Goal: Communication & Community: Answer question/provide support

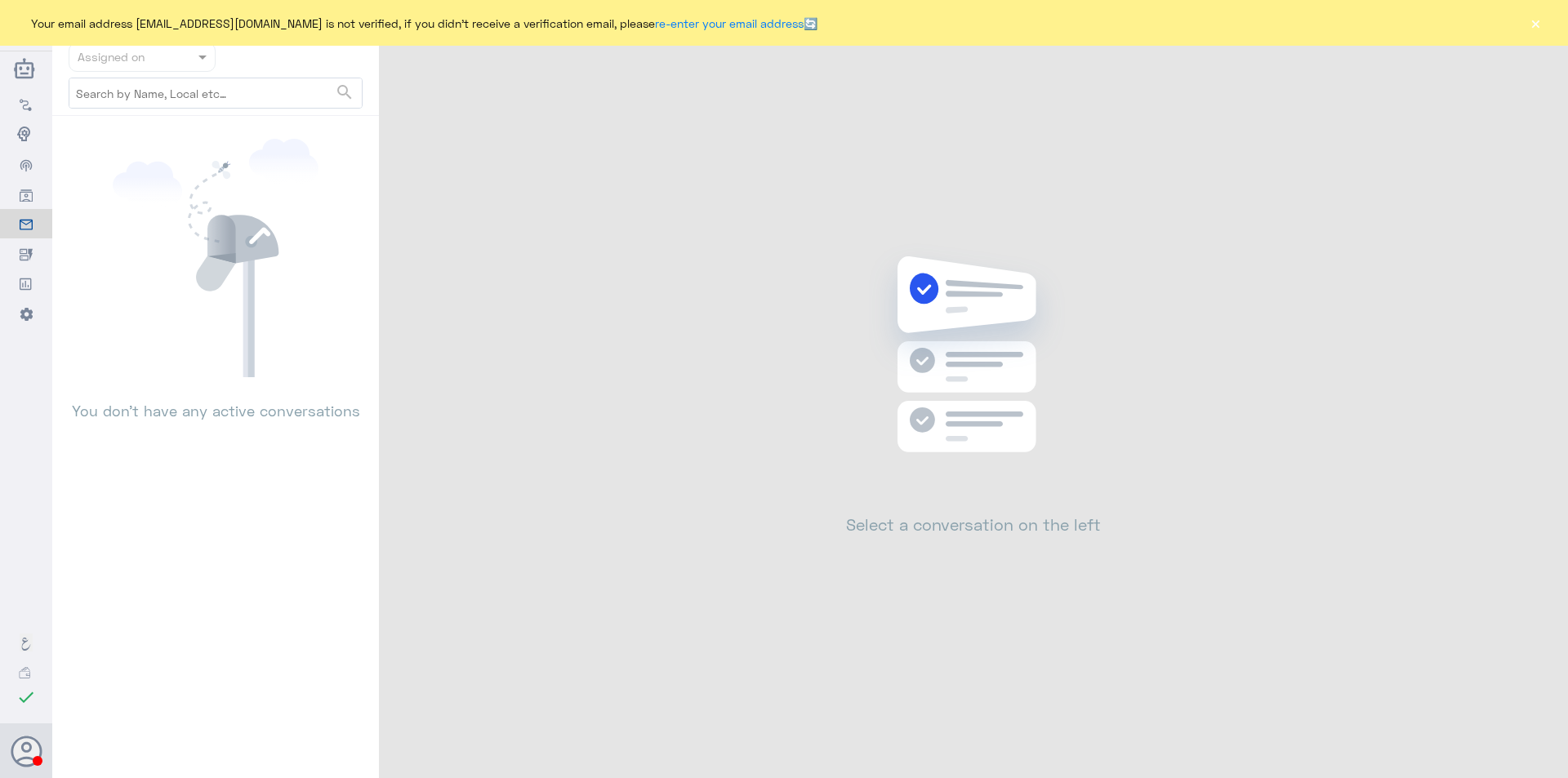
click at [1537, 26] on button "×" at bounding box center [1536, 23] width 17 height 17
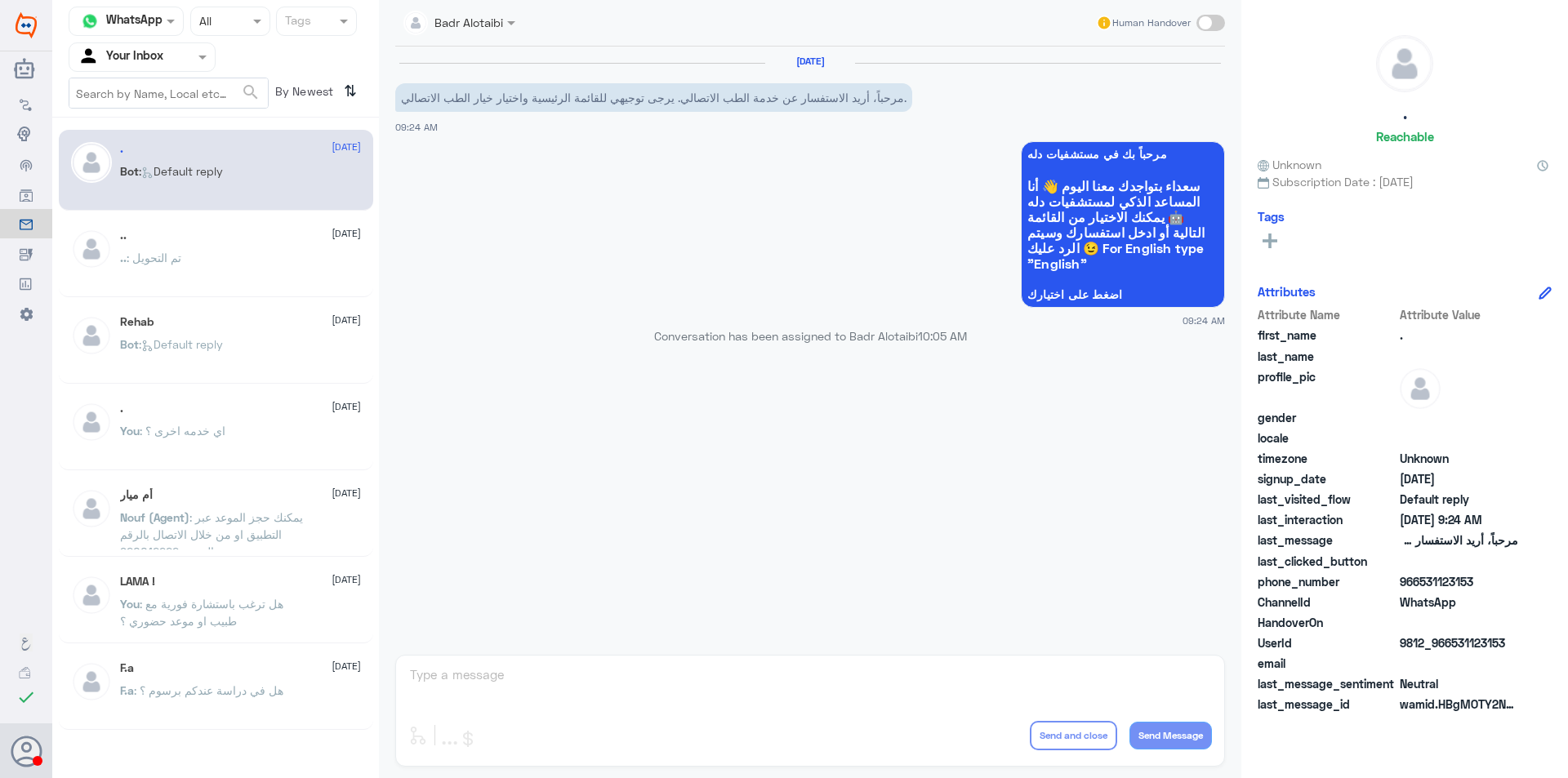
drag, startPoint x: 1508, startPoint y: 647, endPoint x: 1451, endPoint y: 652, distance: 57.2
click at [1451, 652] on span "9812_966531123153" at bounding box center [1459, 642] width 118 height 17
copy span "531123153"
click at [200, 57] on span at bounding box center [203, 57] width 8 height 4
click at [699, 674] on div "Badr Alotaibi Human Handover [DATE] مرحباً، أريد الاستفسار عن خدمة الطب الاتصال…" at bounding box center [810, 391] width 863 height 783
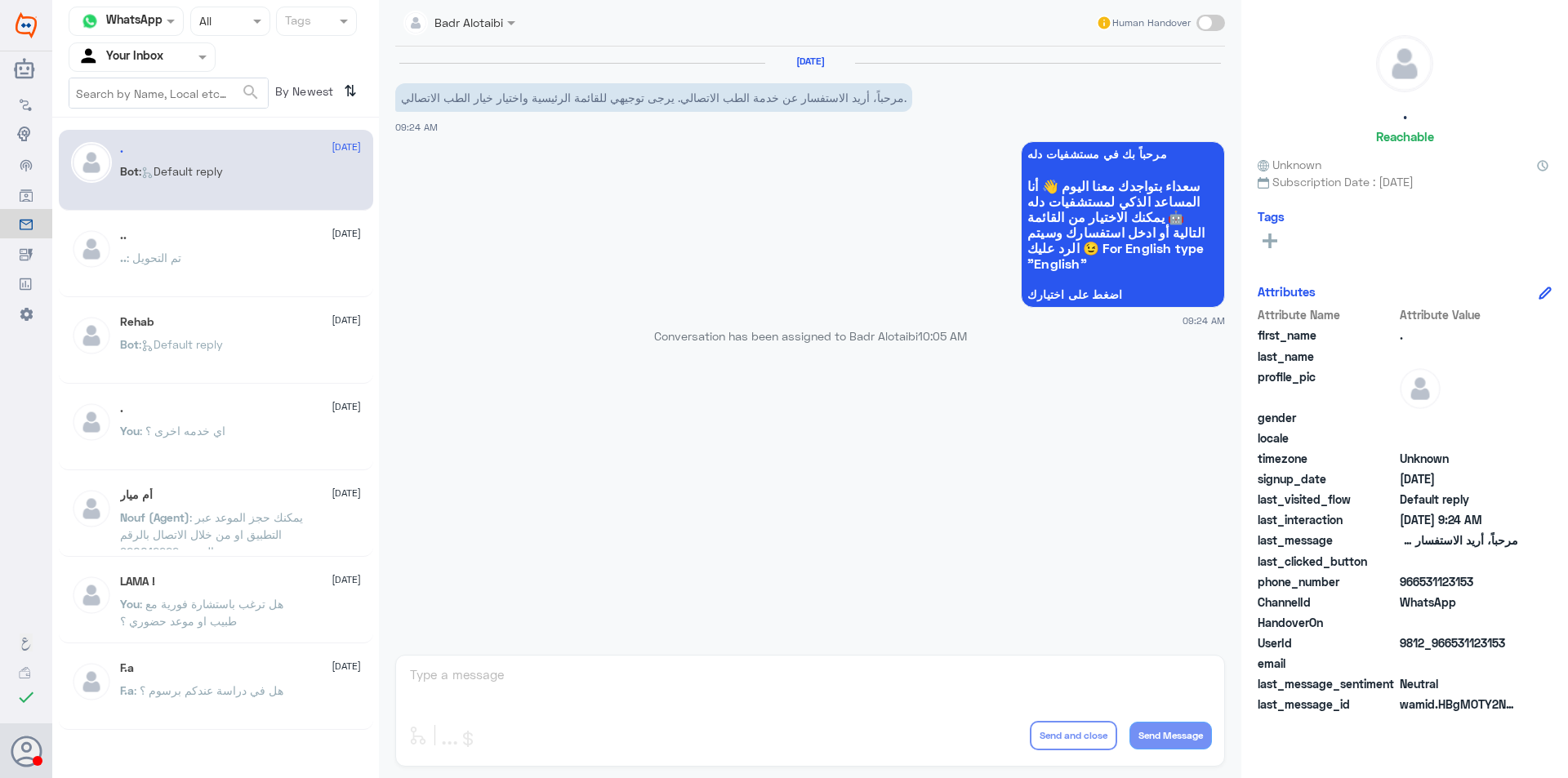
click at [724, 689] on div "Badr Alotaibi Human Handover [DATE] مرحباً، أريد الاستفسار عن خدمة الطب الاتصال…" at bounding box center [810, 391] width 863 height 783
click at [1205, 28] on span at bounding box center [1210, 23] width 29 height 17
click at [0, 0] on input "checkbox" at bounding box center [0, 0] width 0 height 0
click at [524, 692] on textarea at bounding box center [810, 684] width 804 height 40
type textarea "L"
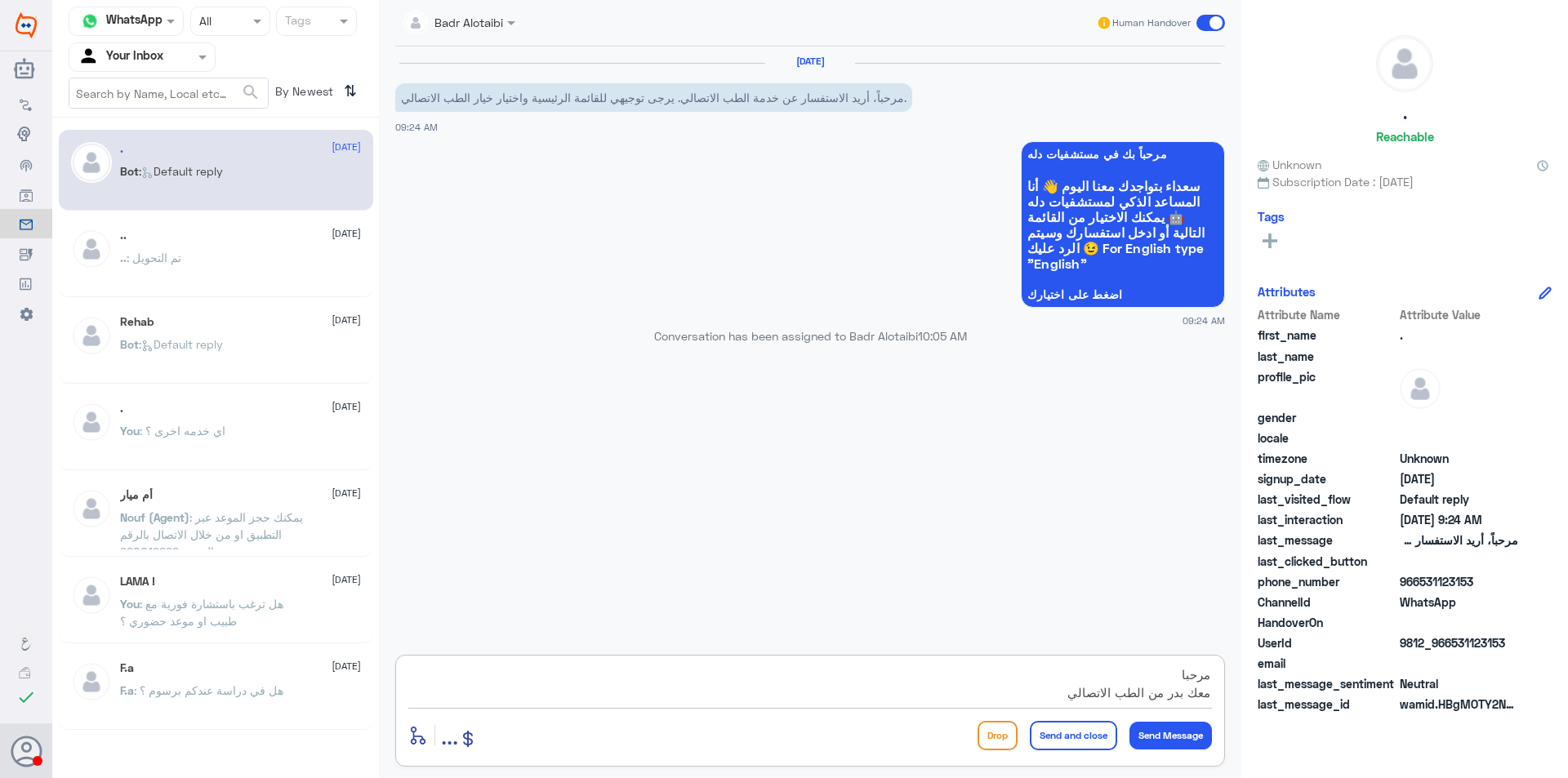
scroll to position [15, 0]
type textarea "مرحبا معك بدر من الطب الاتصالي كيف اقدر اخدمك ؟"
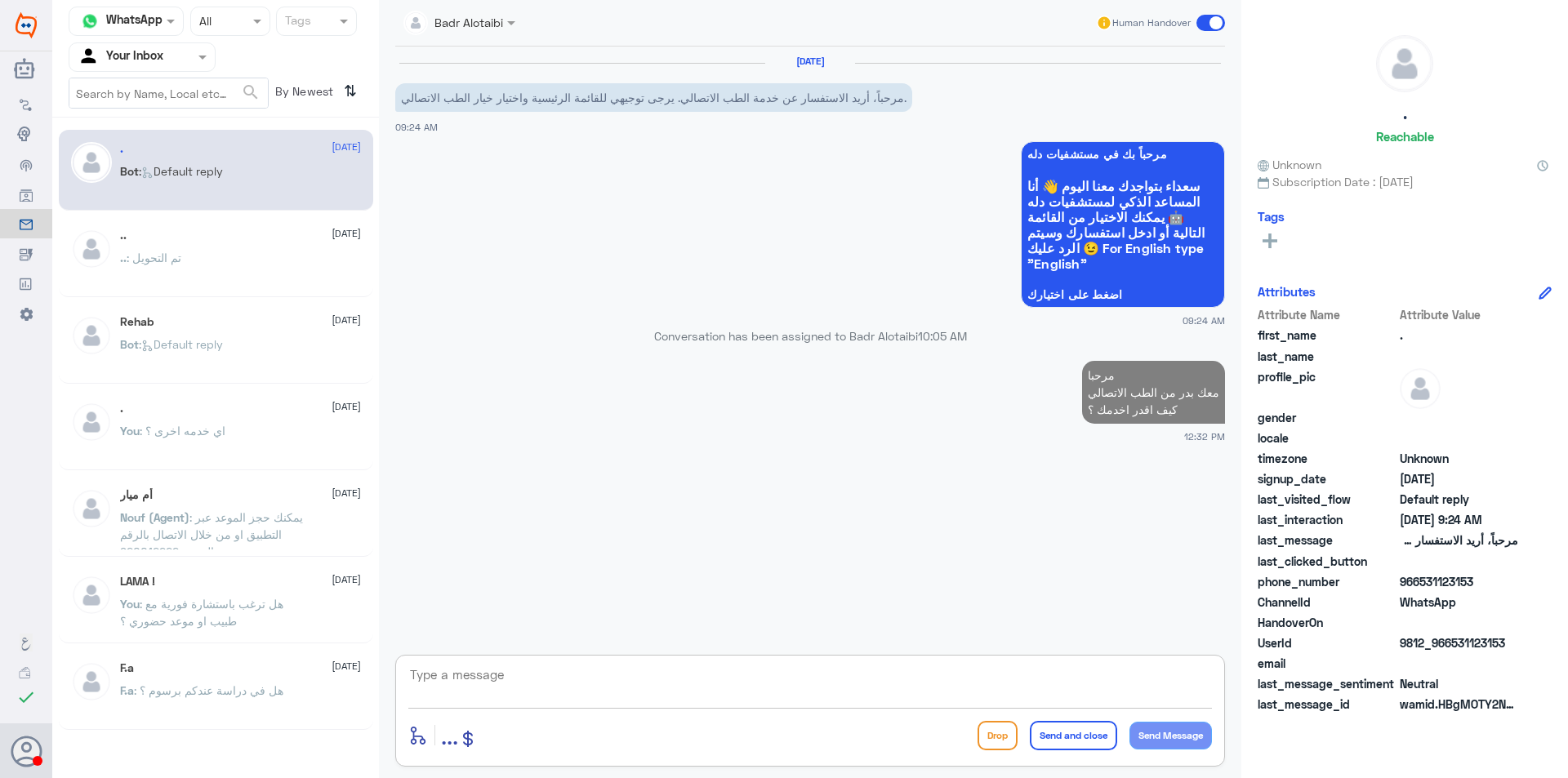
scroll to position [0, 0]
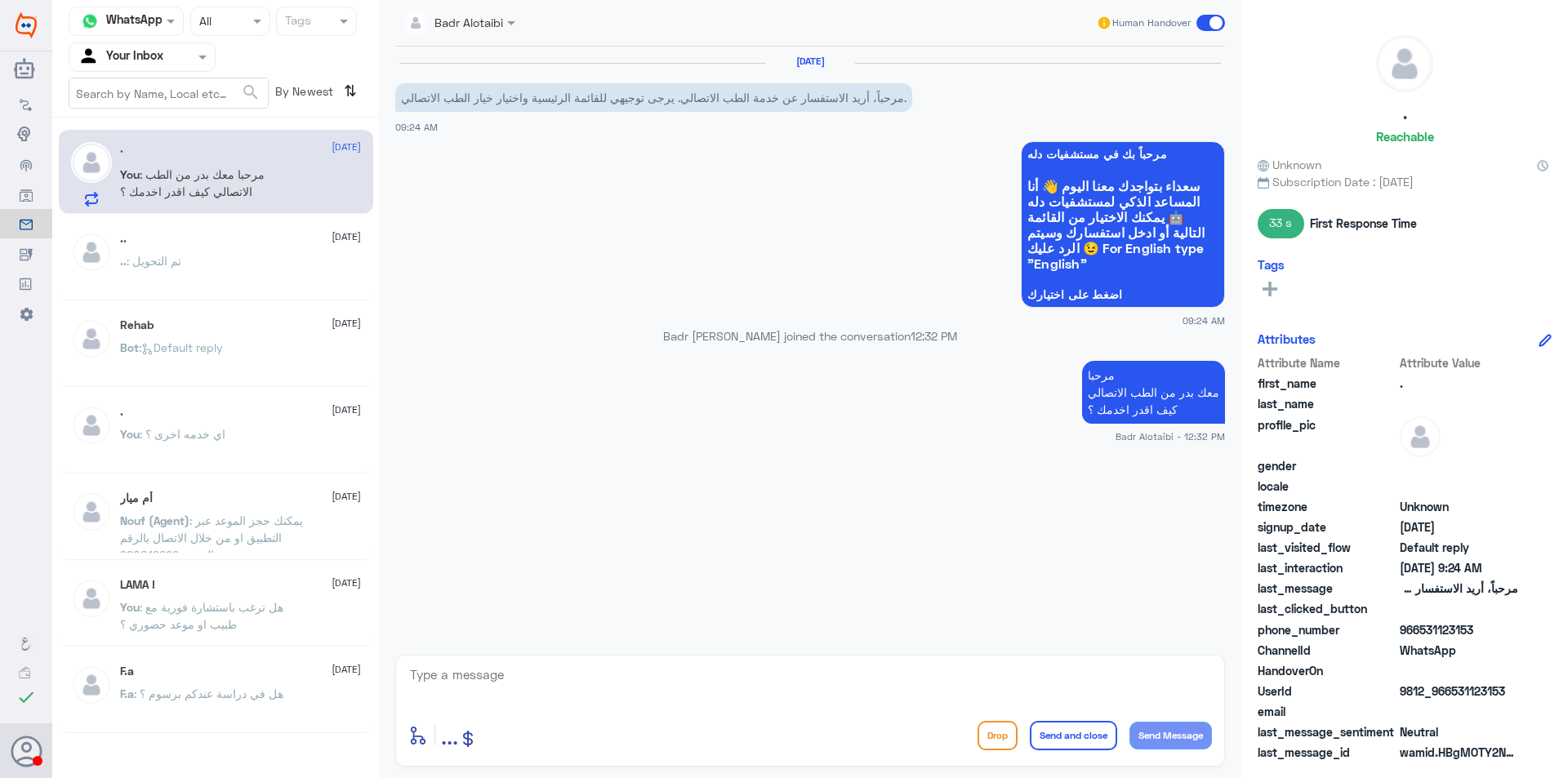
click at [1210, 27] on span at bounding box center [1210, 23] width 29 height 17
click at [0, 0] on input "checkbox" at bounding box center [0, 0] width 0 height 0
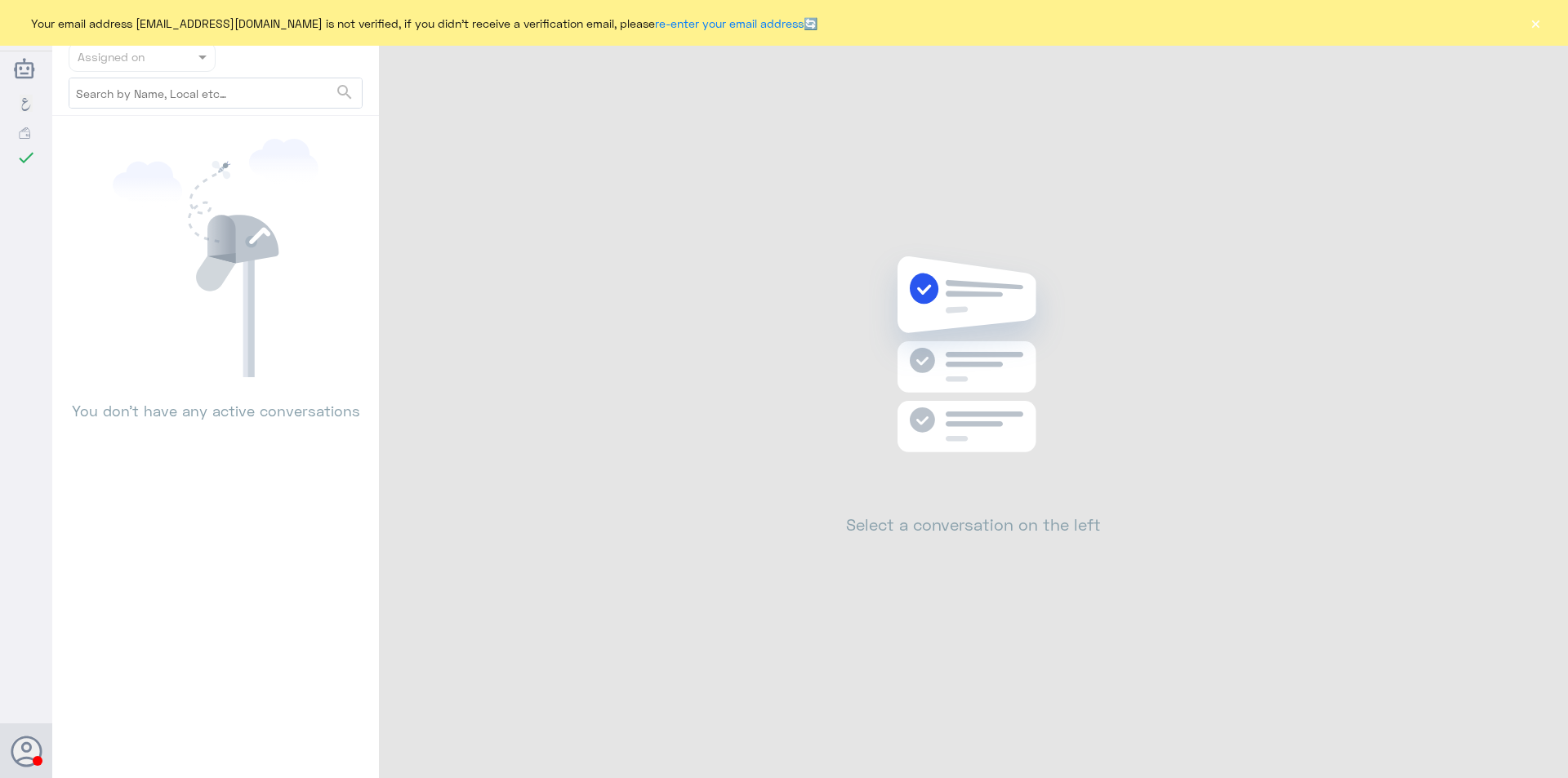
click at [1528, 22] on button "×" at bounding box center [1536, 23] width 17 height 17
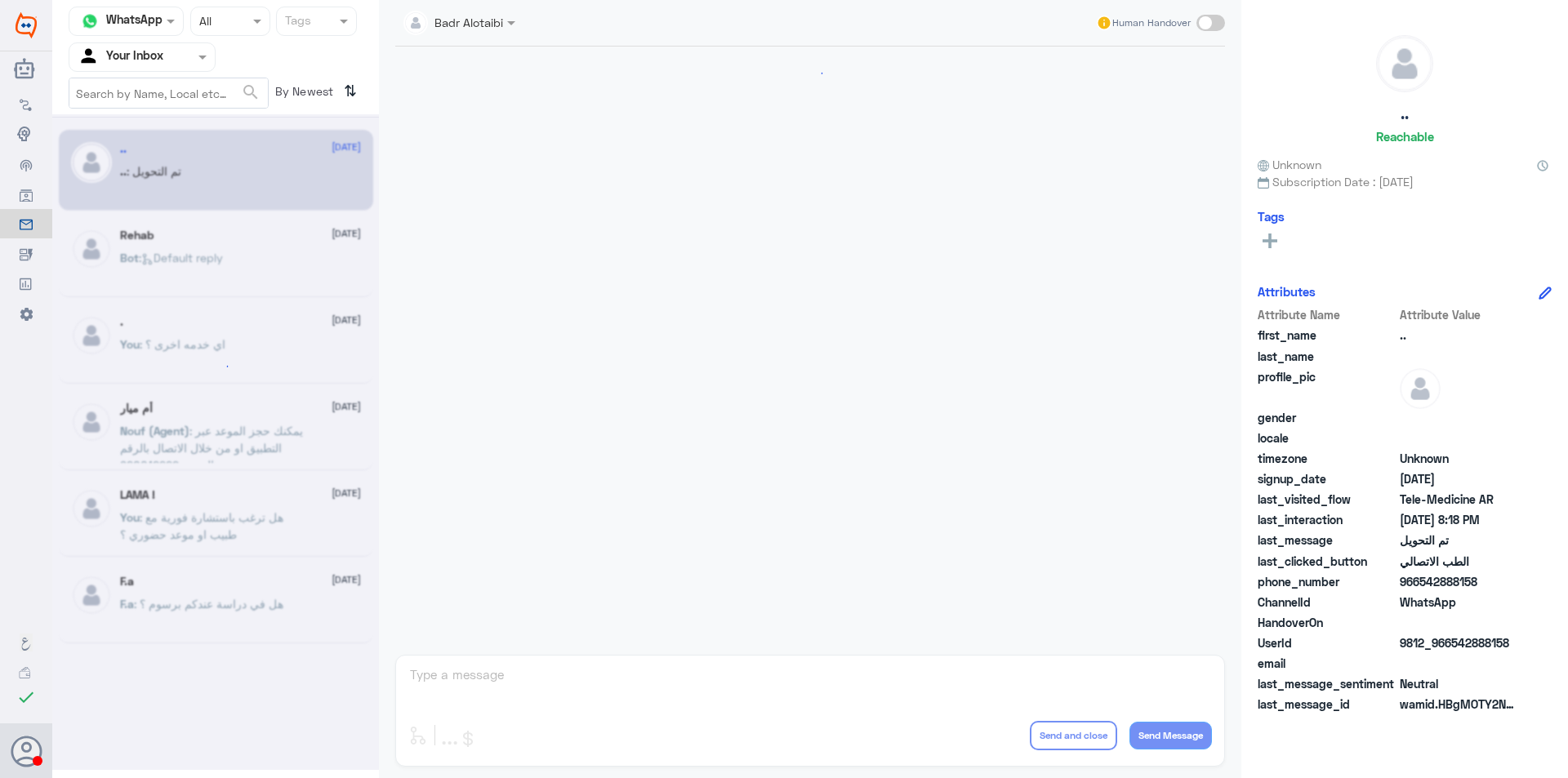
scroll to position [529, 0]
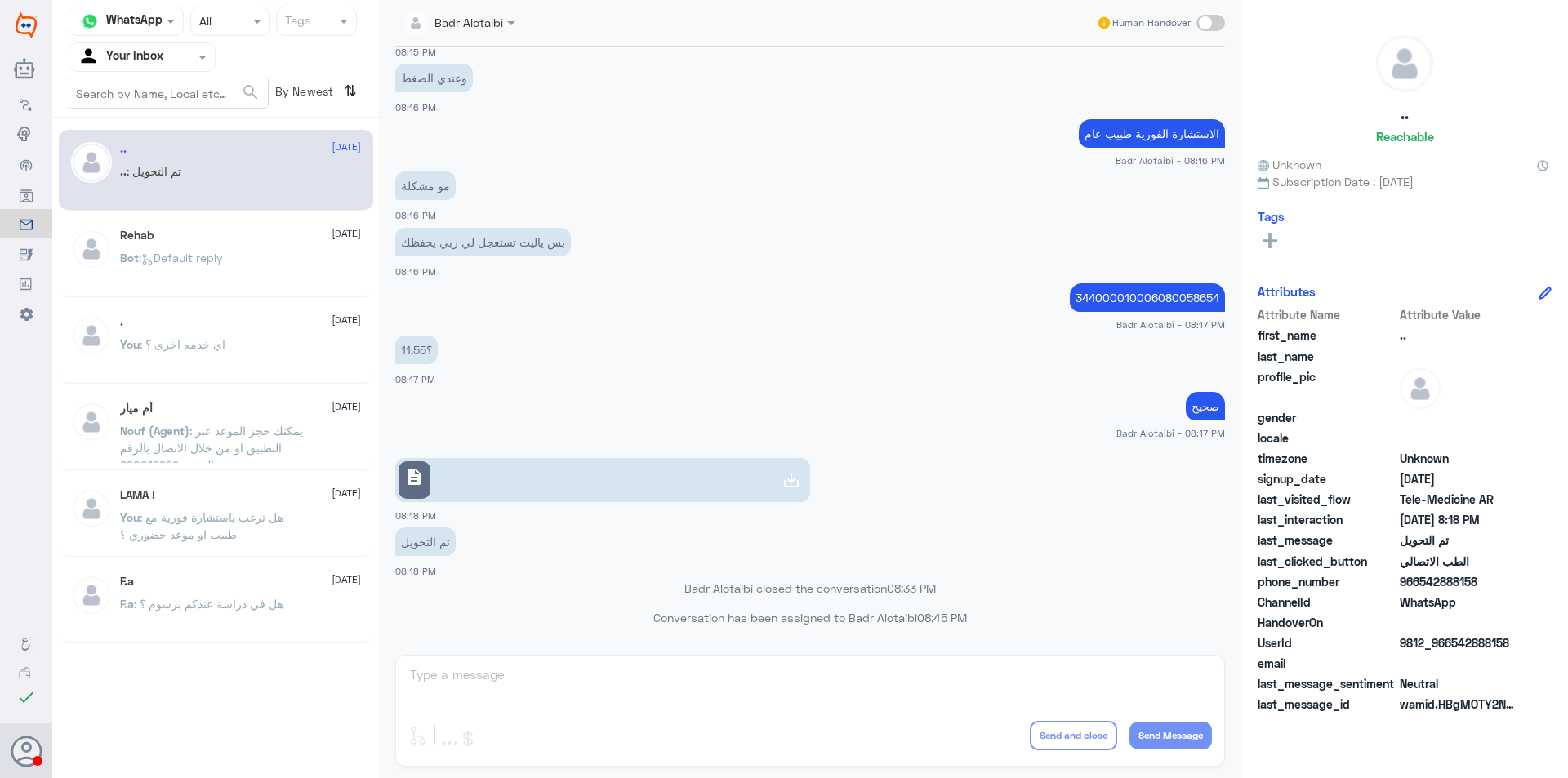
click at [549, 777] on div "Badr Alotaibi Human Handover 2 Aug 2025 طبعا انا خارج السعودية 08:11 PM جرب حلو…" at bounding box center [810, 391] width 863 height 783
click at [200, 59] on span at bounding box center [203, 58] width 8 height 6
click at [168, 98] on div "All" at bounding box center [142, 94] width 147 height 30
click at [185, 57] on div at bounding box center [143, 56] width 146 height 19
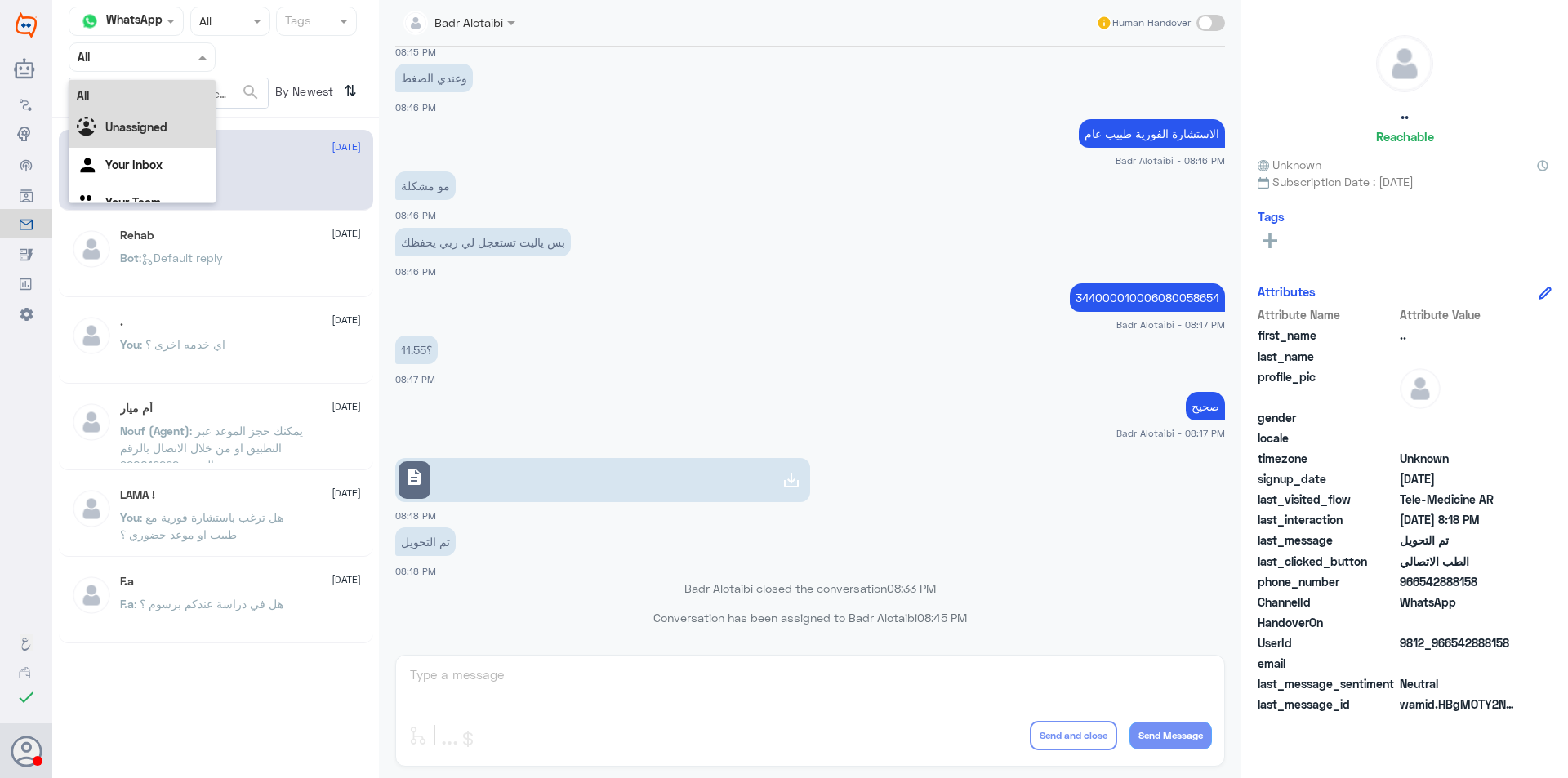
click at [188, 117] on div "Unassigned" at bounding box center [142, 129] width 147 height 37
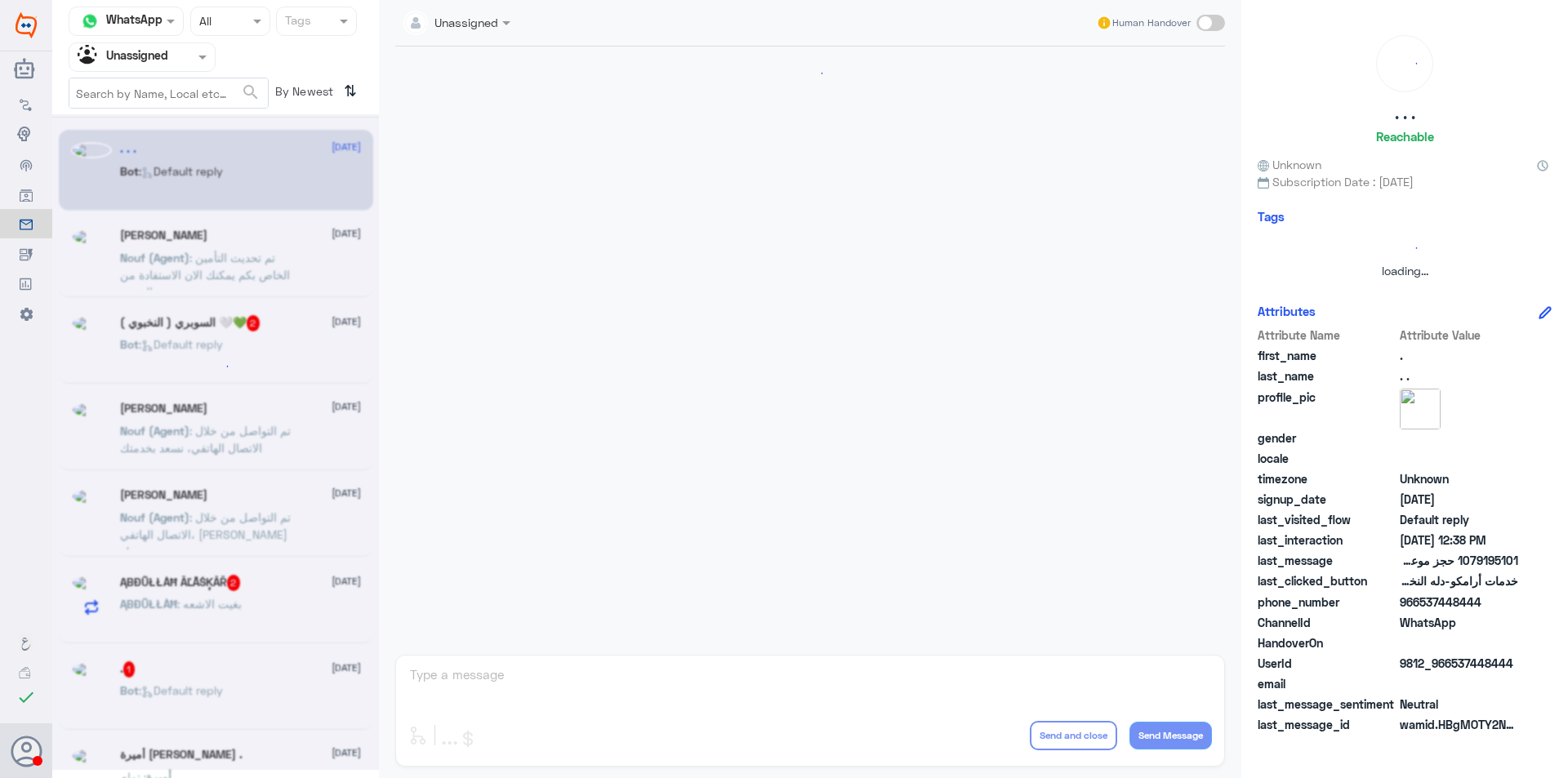
scroll to position [0, 0]
click at [190, 65] on div at bounding box center [143, 56] width 146 height 19
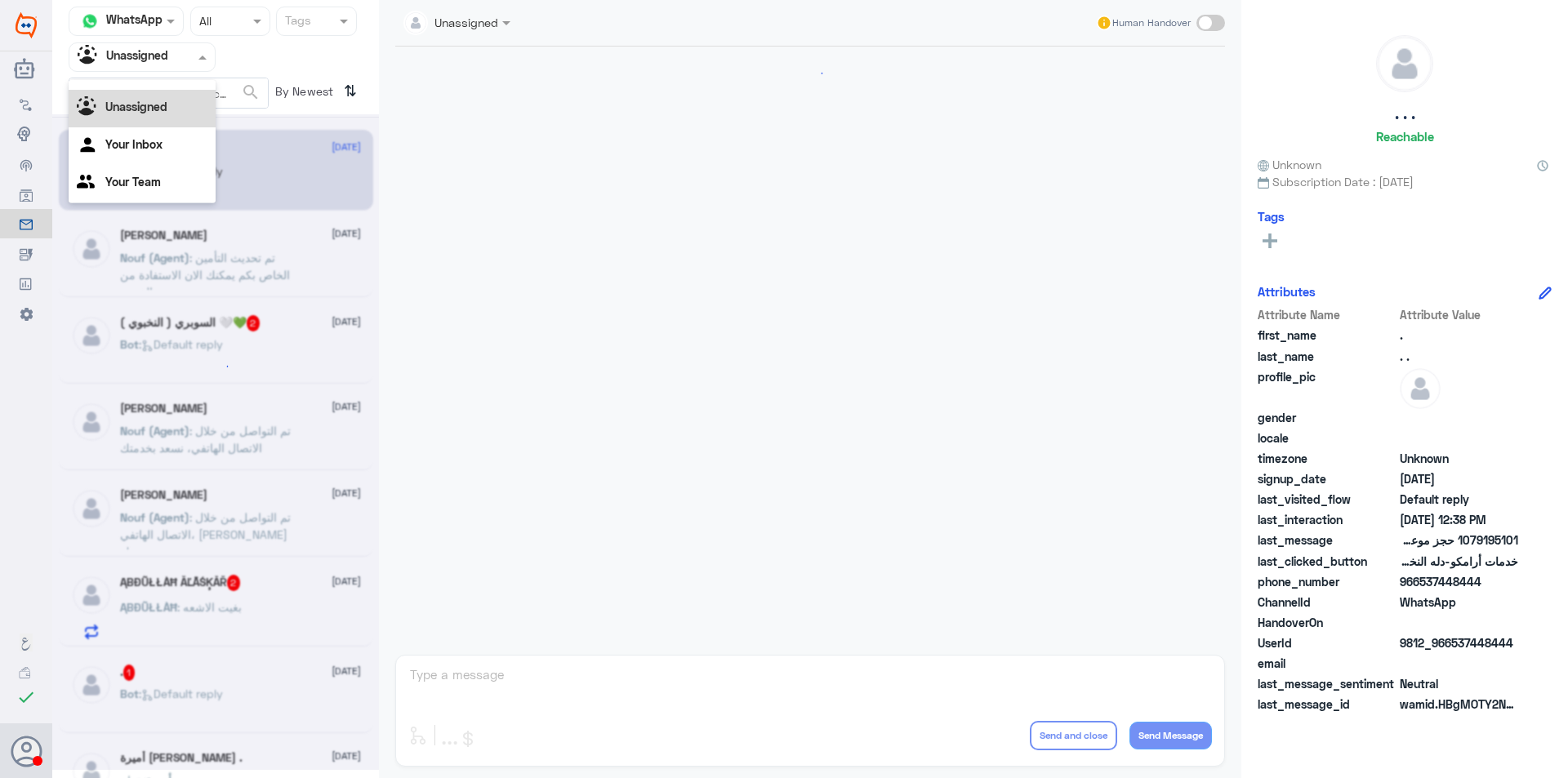
scroll to position [345, 0]
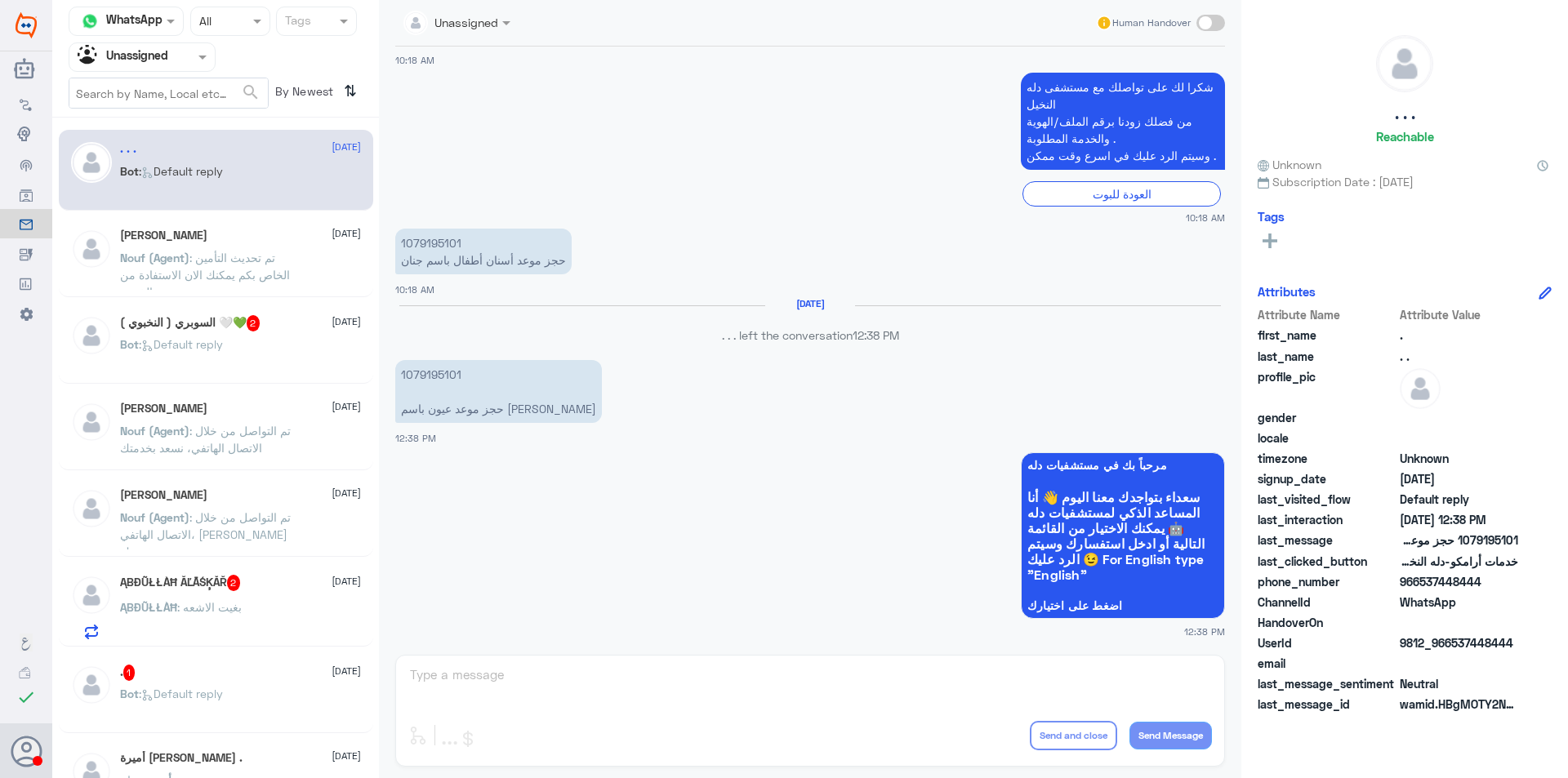
click at [295, 134] on div ". . . 22 September Bot : Default reply" at bounding box center [216, 170] width 315 height 81
click at [293, 205] on div ". . . 22 September Bot : Default reply" at bounding box center [216, 170] width 315 height 81
click at [294, 252] on p "Nouf (Agent) : تم تحديث التأمين الخاص بكم يمكنك الان الاستفادة من الخدمة" at bounding box center [211, 269] width 184 height 41
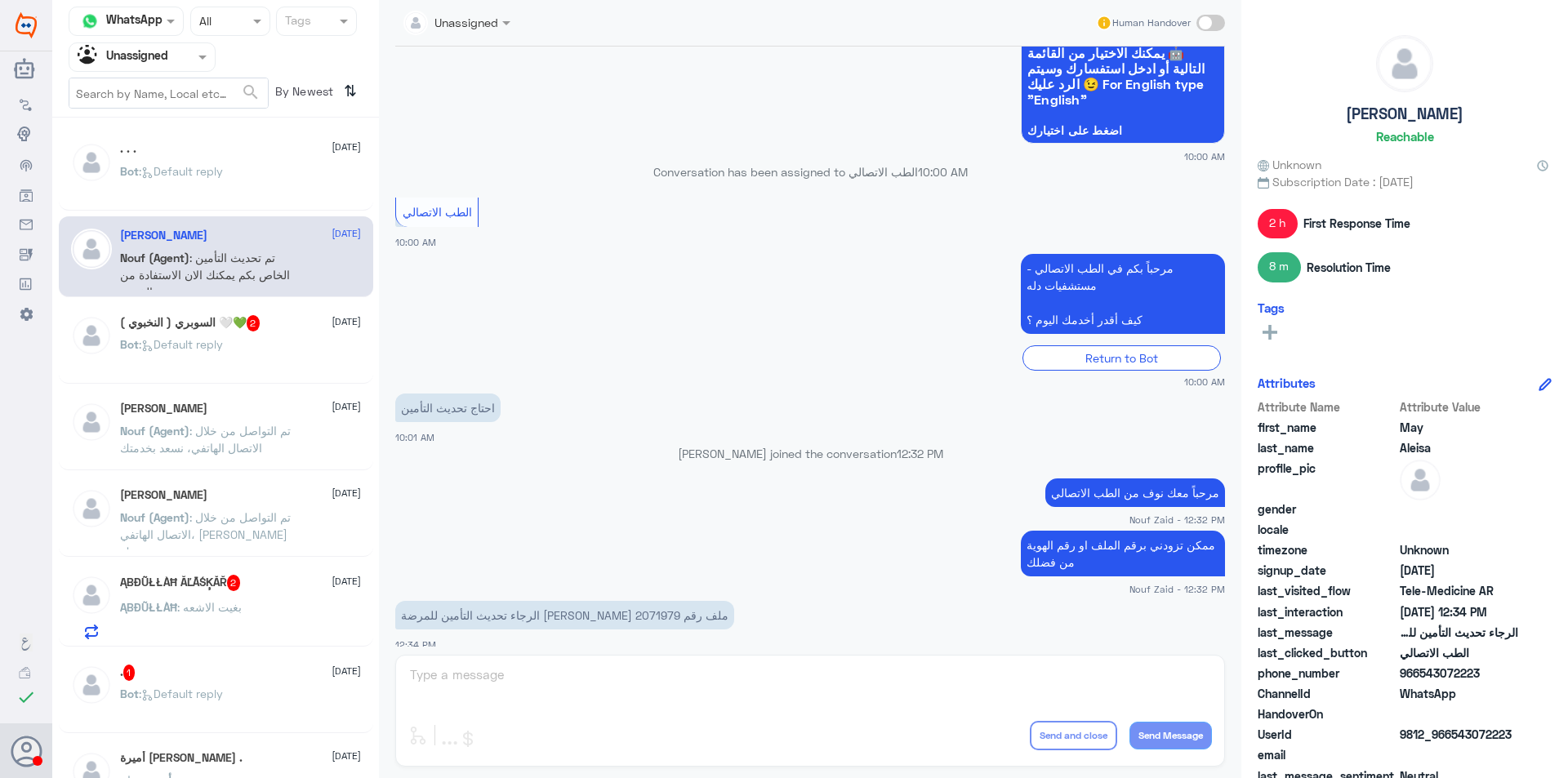
scroll to position [423, 0]
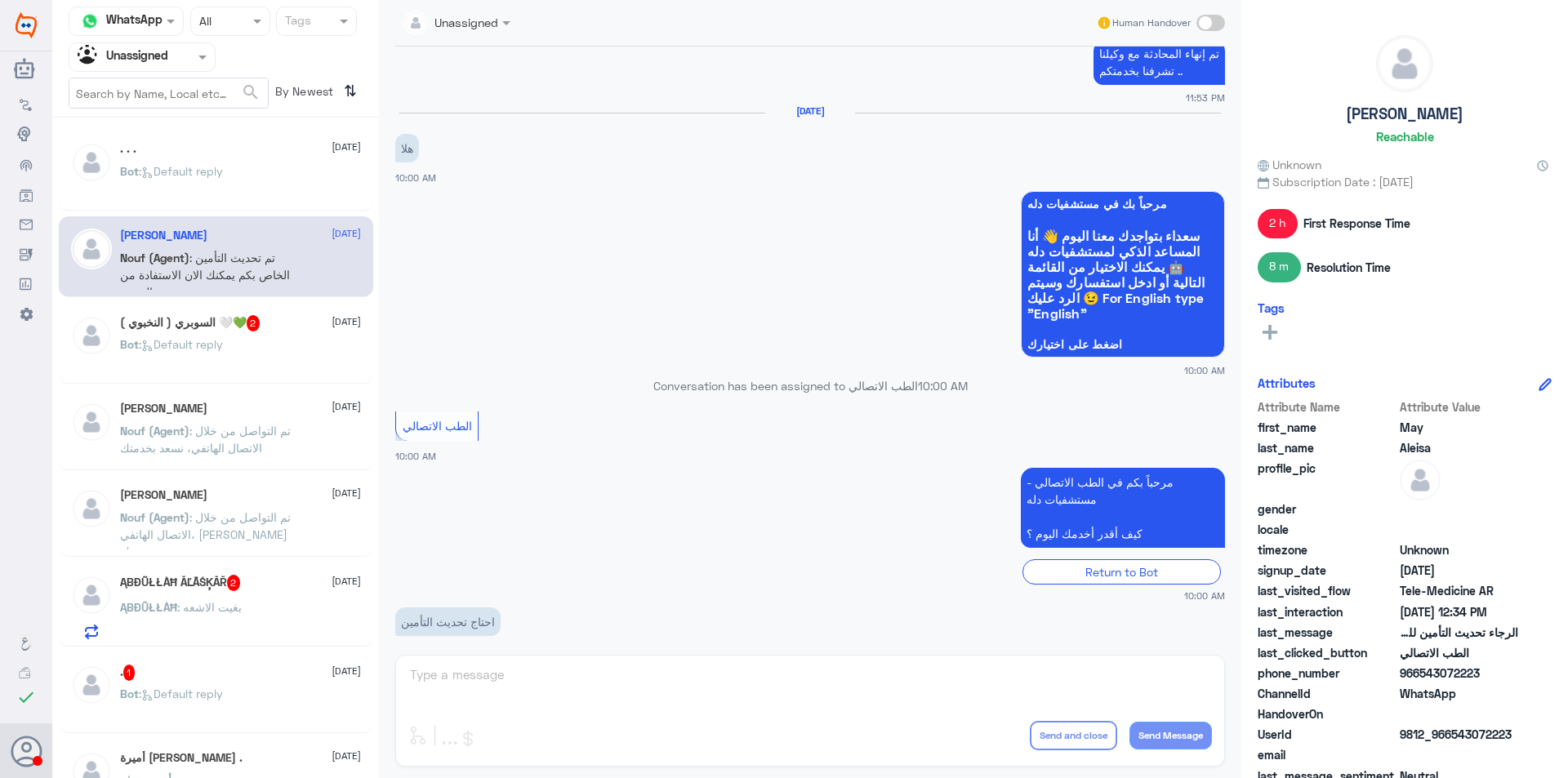
click at [251, 422] on p "Nouf (Agent) : تم التواصل من خلال الاتصال الهاتفي، نسعد بخدمتك" at bounding box center [211, 443] width 184 height 41
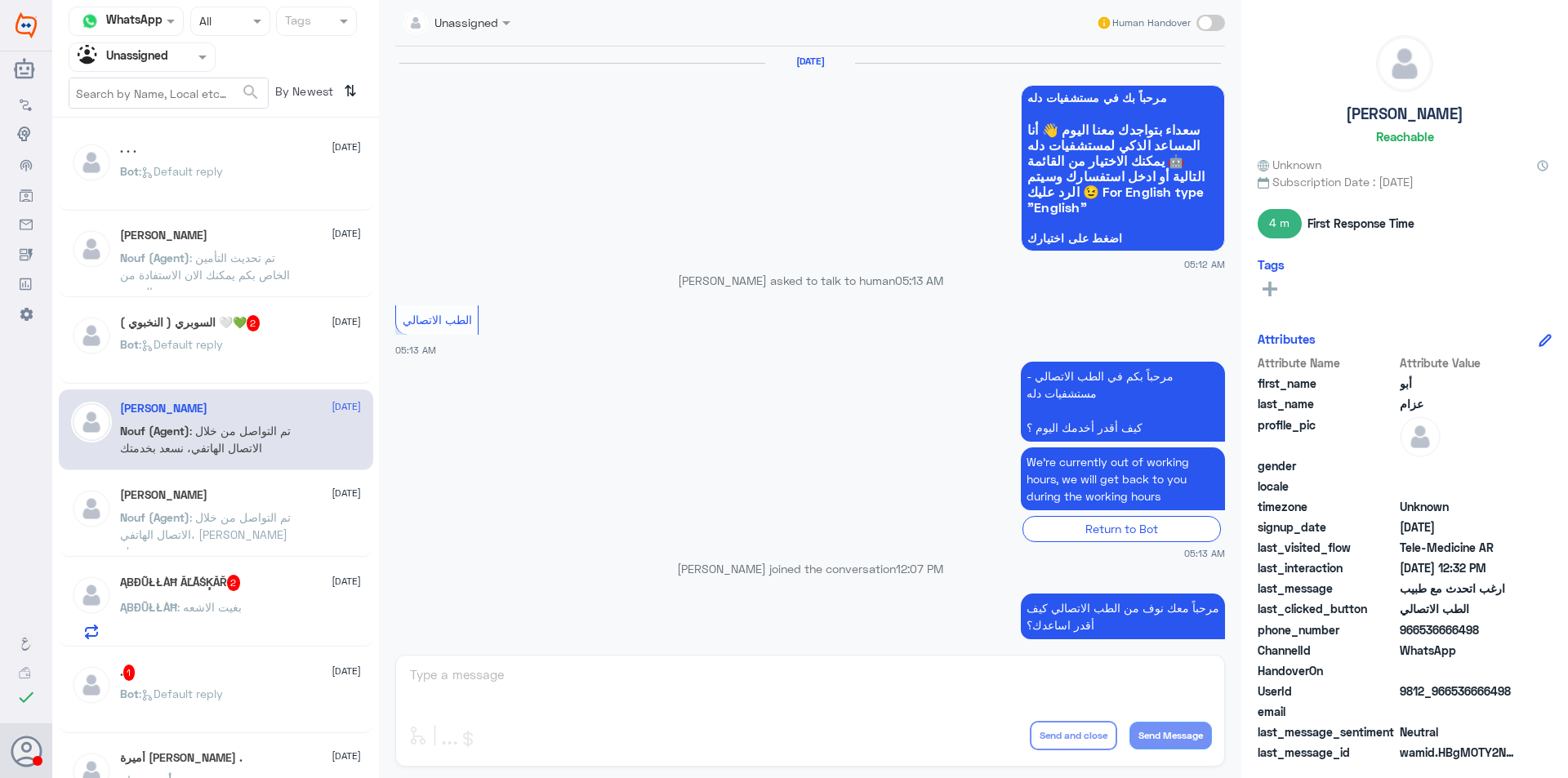
scroll to position [928, 0]
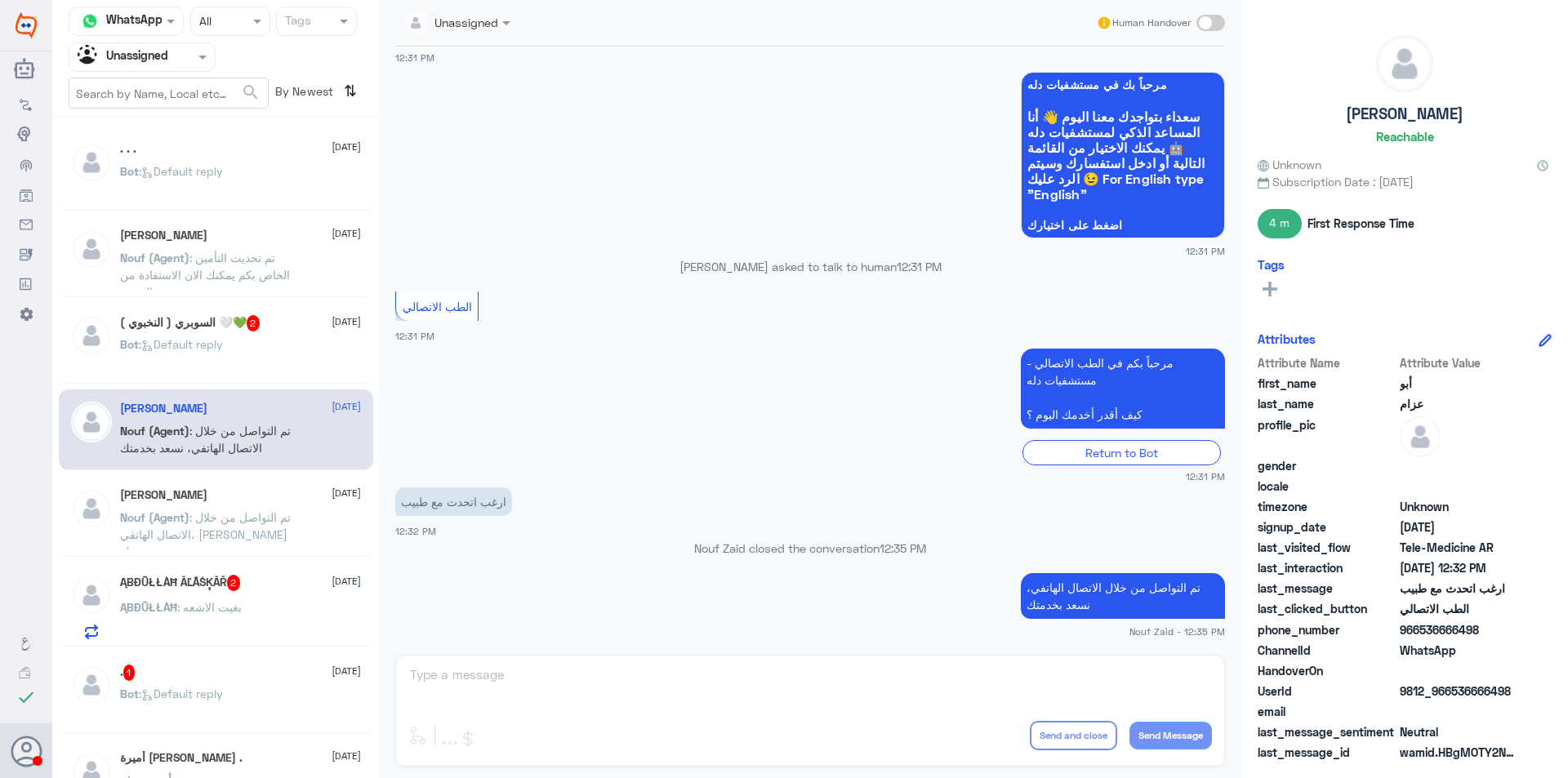
click at [241, 497] on div "Sabah Alharbi 22 September" at bounding box center [240, 495] width 241 height 14
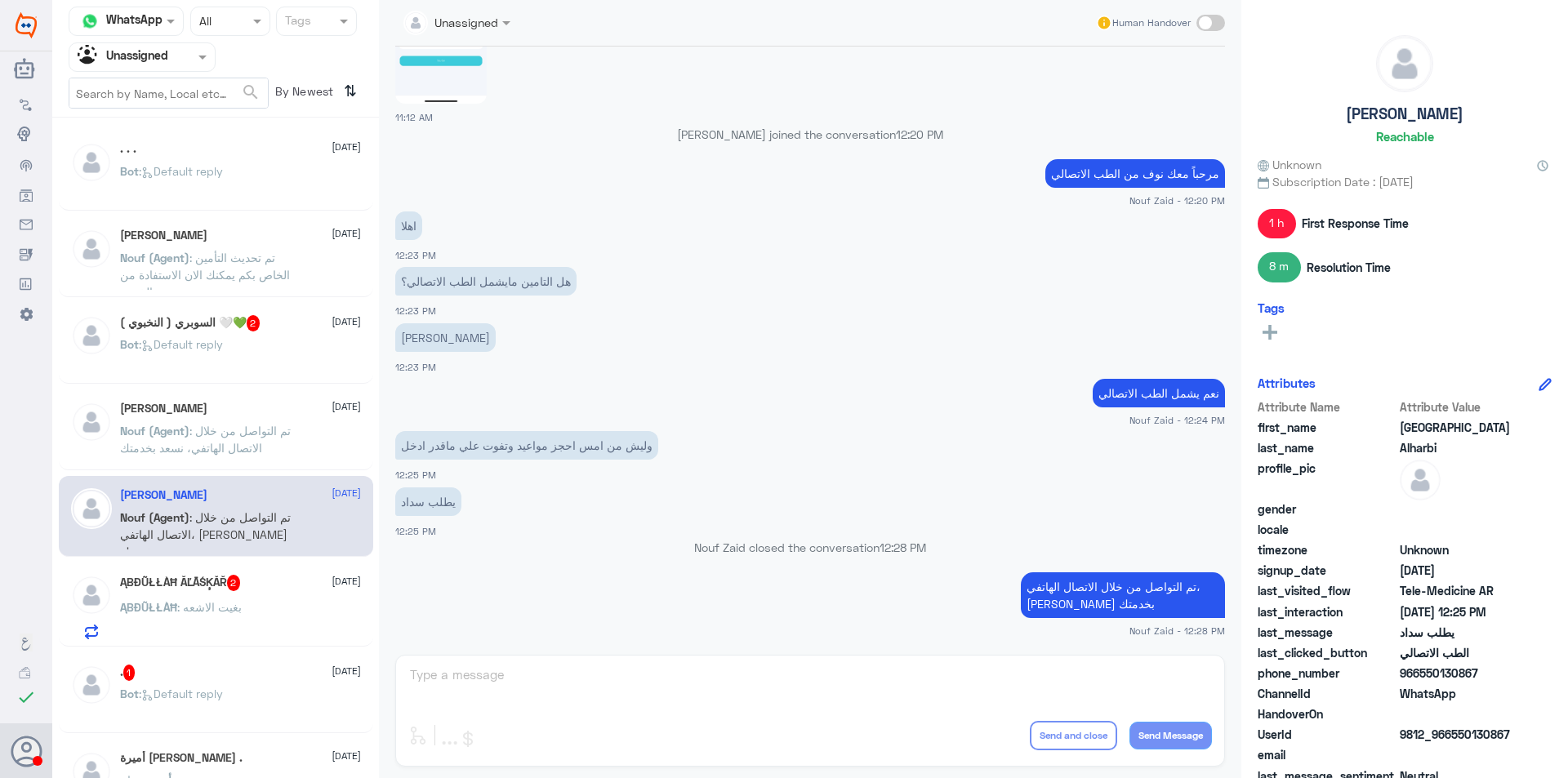
click at [183, 60] on div at bounding box center [143, 56] width 146 height 19
click at [170, 151] on div "Your Inbox" at bounding box center [142, 166] width 147 height 37
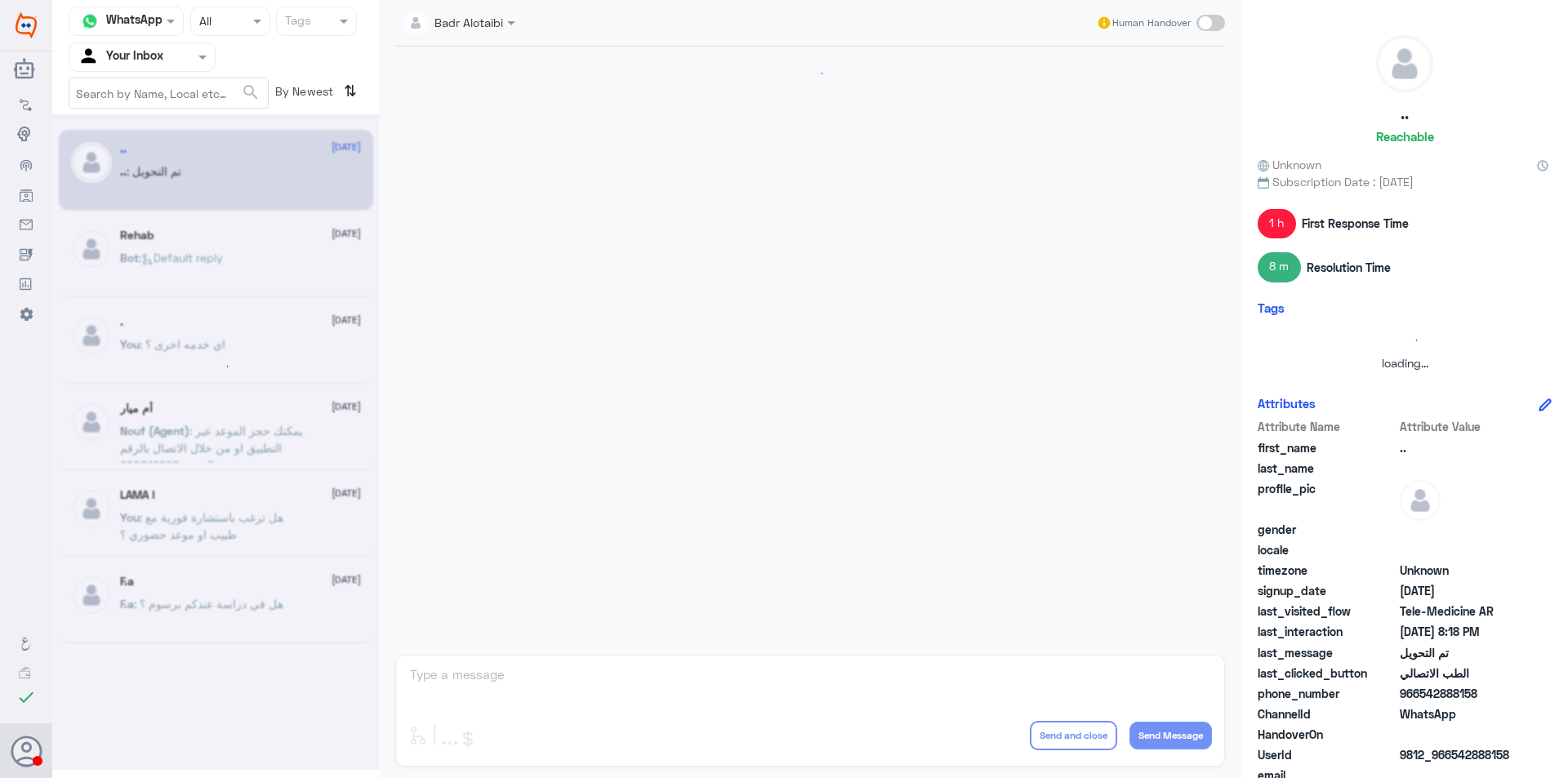
scroll to position [529, 0]
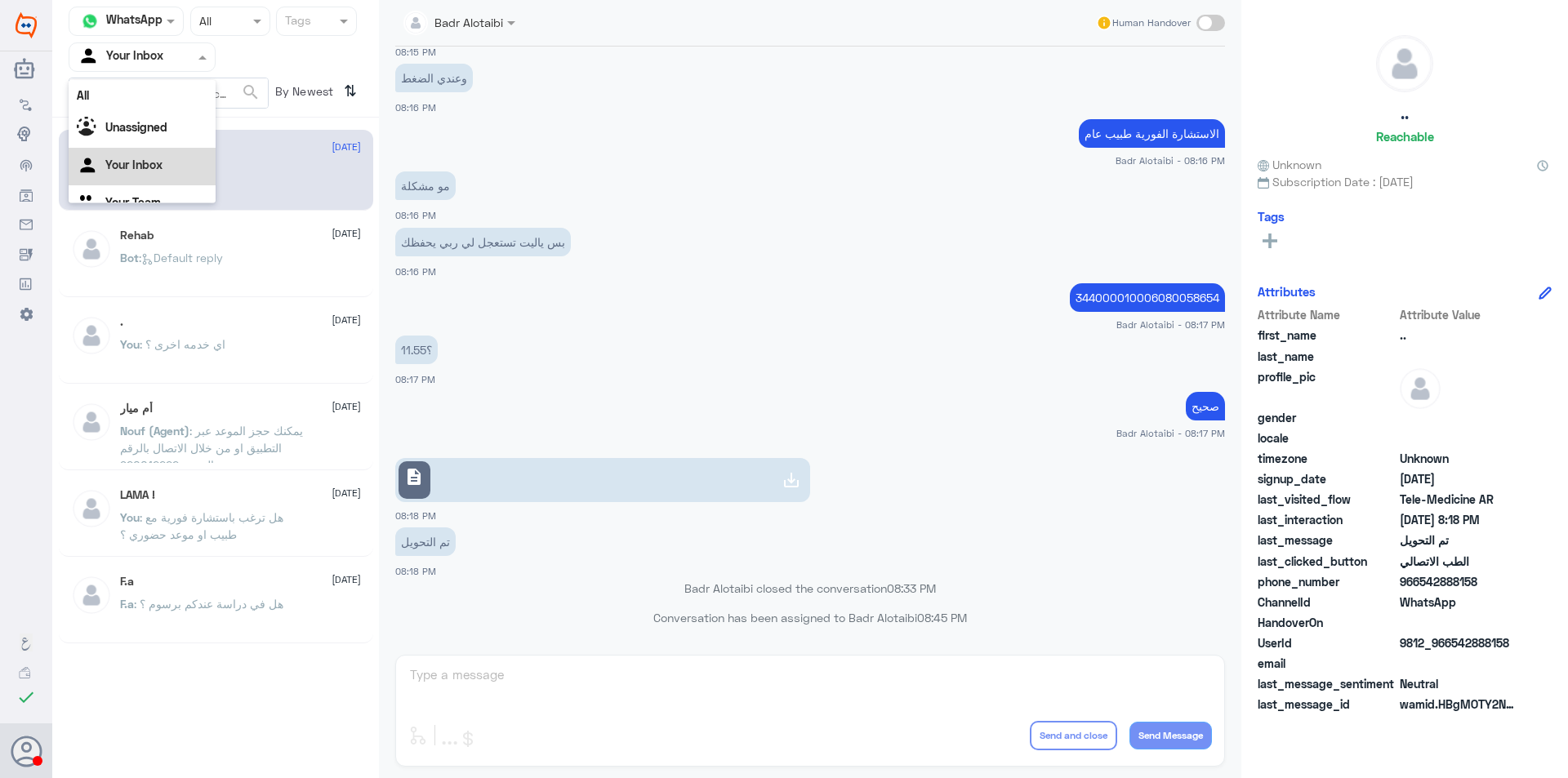
click at [185, 70] on div "Agent Filter Your Inbox" at bounding box center [142, 57] width 147 height 30
click at [168, 114] on div "Unassigned" at bounding box center [142, 108] width 147 height 37
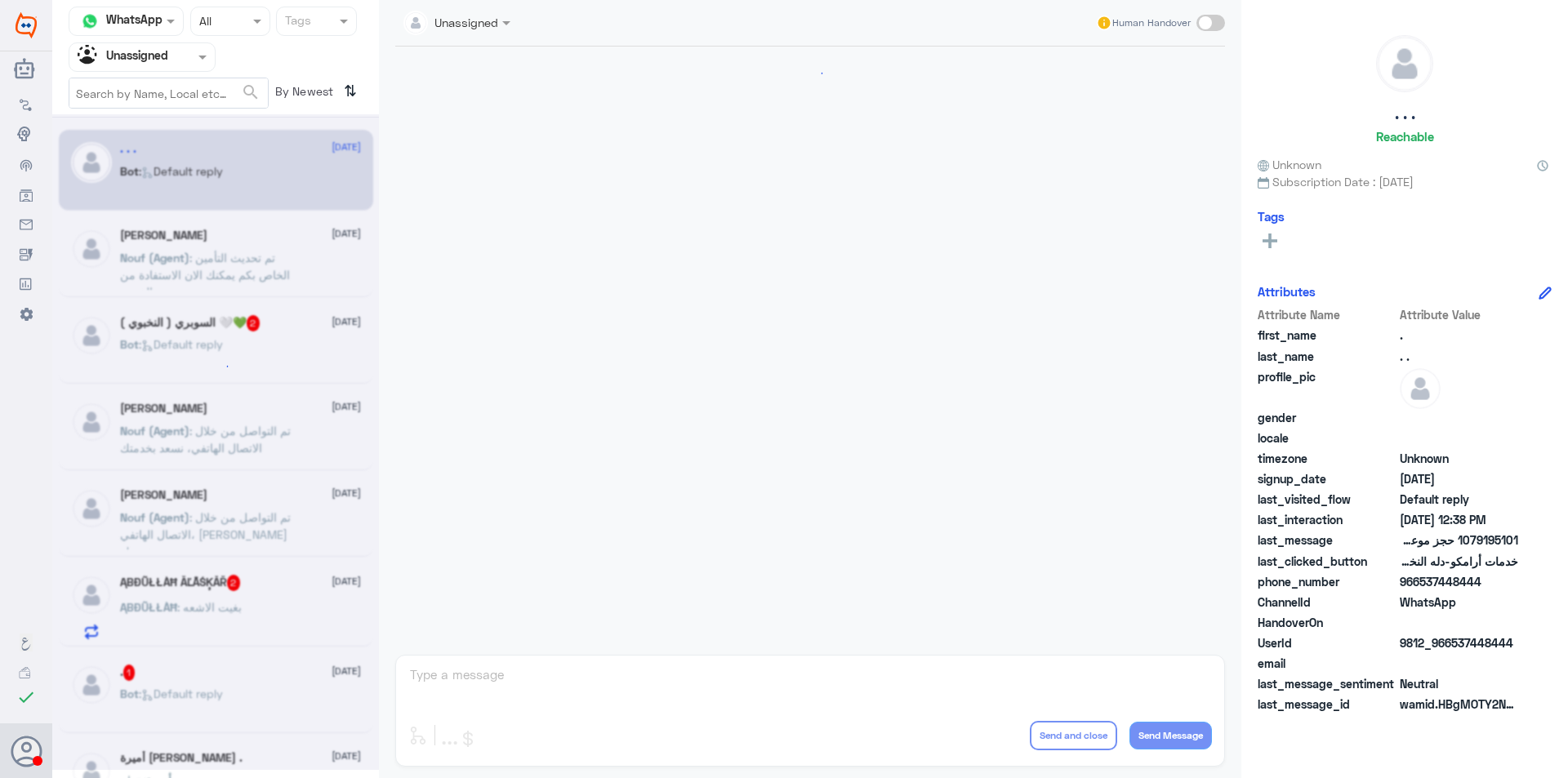
scroll to position [345, 0]
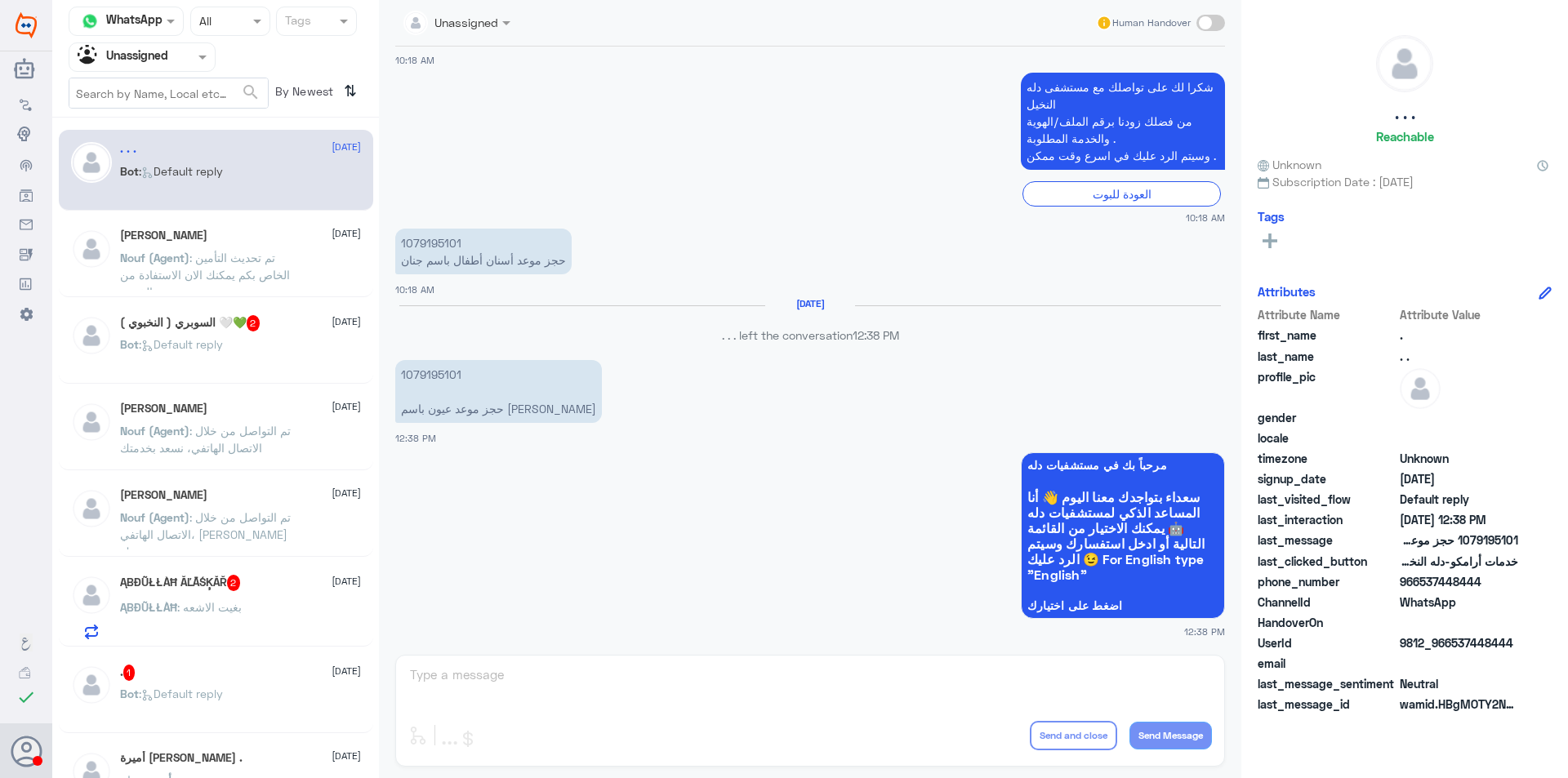
click at [186, 220] on div "May Aleisa 22 September Nouf (Agent) : تم تحديث التأمين الخاص بكم يمكنك الان ال…" at bounding box center [216, 257] width 315 height 81
click at [185, 245] on div "May Aleisa 22 September Nouf (Agent) : تم تحديث التأمين الخاص بكم يمكنك الان ال…" at bounding box center [240, 259] width 241 height 61
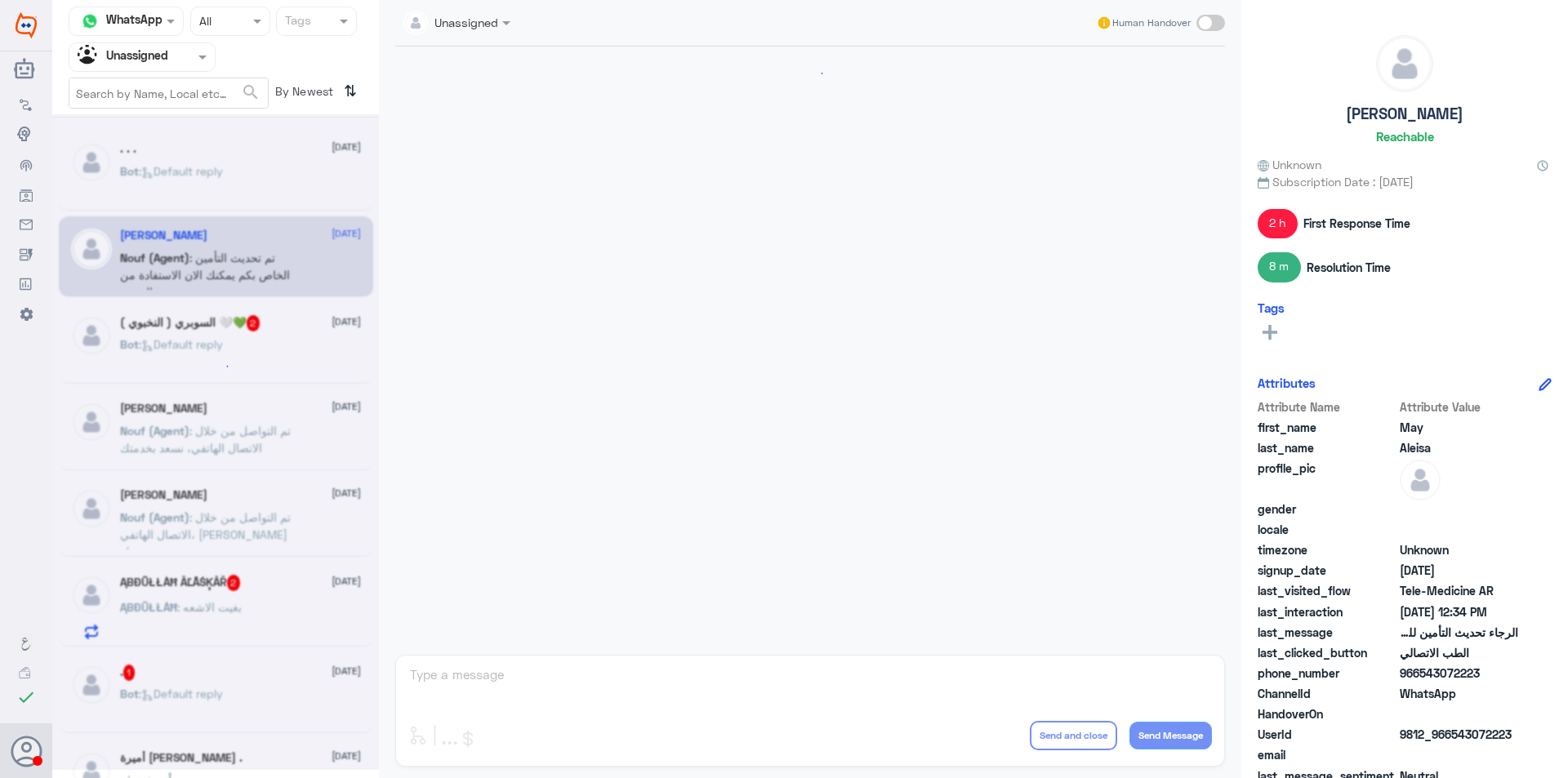
scroll to position [749, 0]
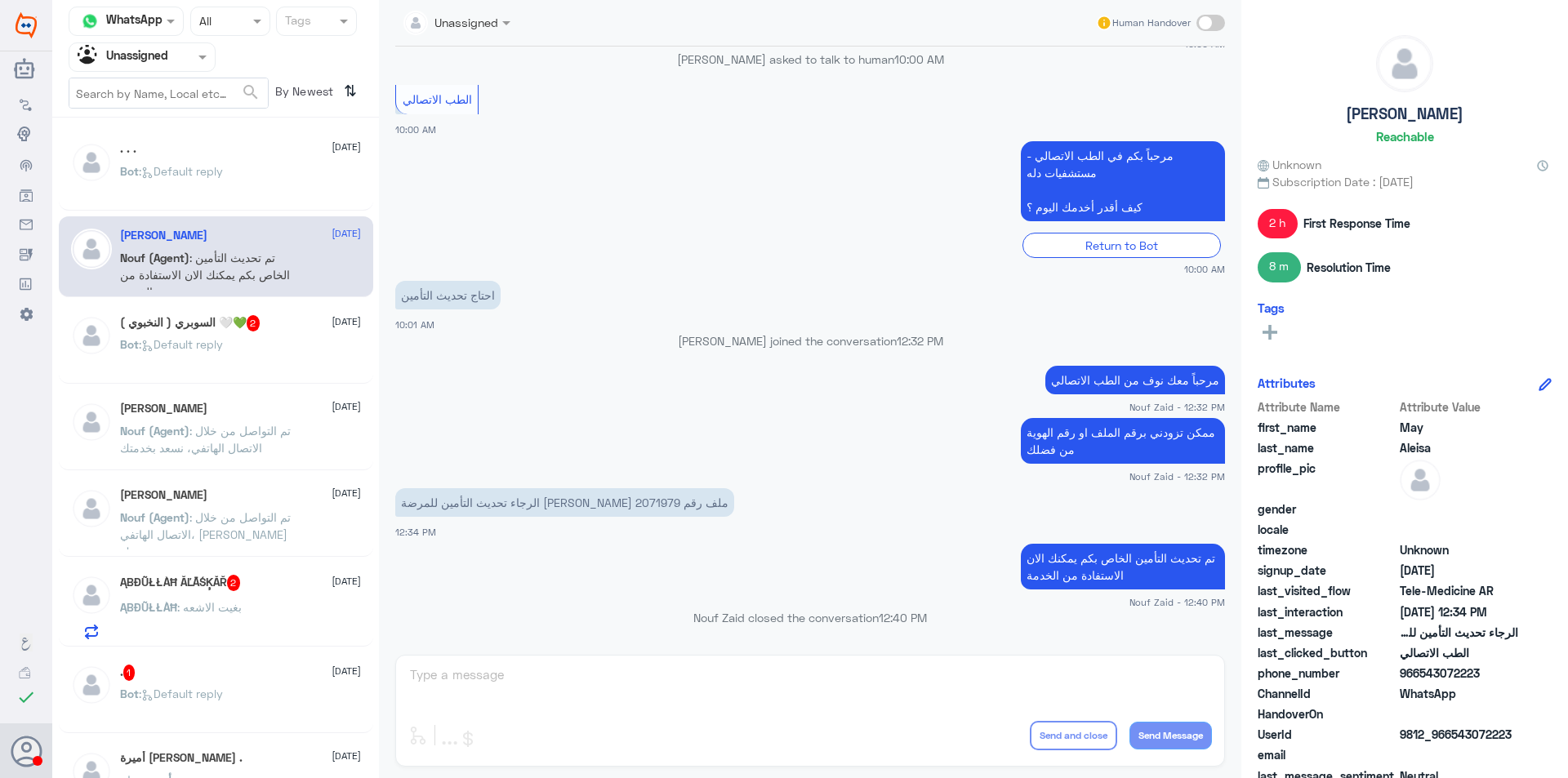
click at [175, 313] on div "( النخبوي ) السوبري 🤍💚 2 22 September Bot : Default reply" at bounding box center [216, 343] width 315 height 81
click at [175, 321] on h5 "( النخبوي ) السوبري 🤍💚 2" at bounding box center [190, 323] width 141 height 17
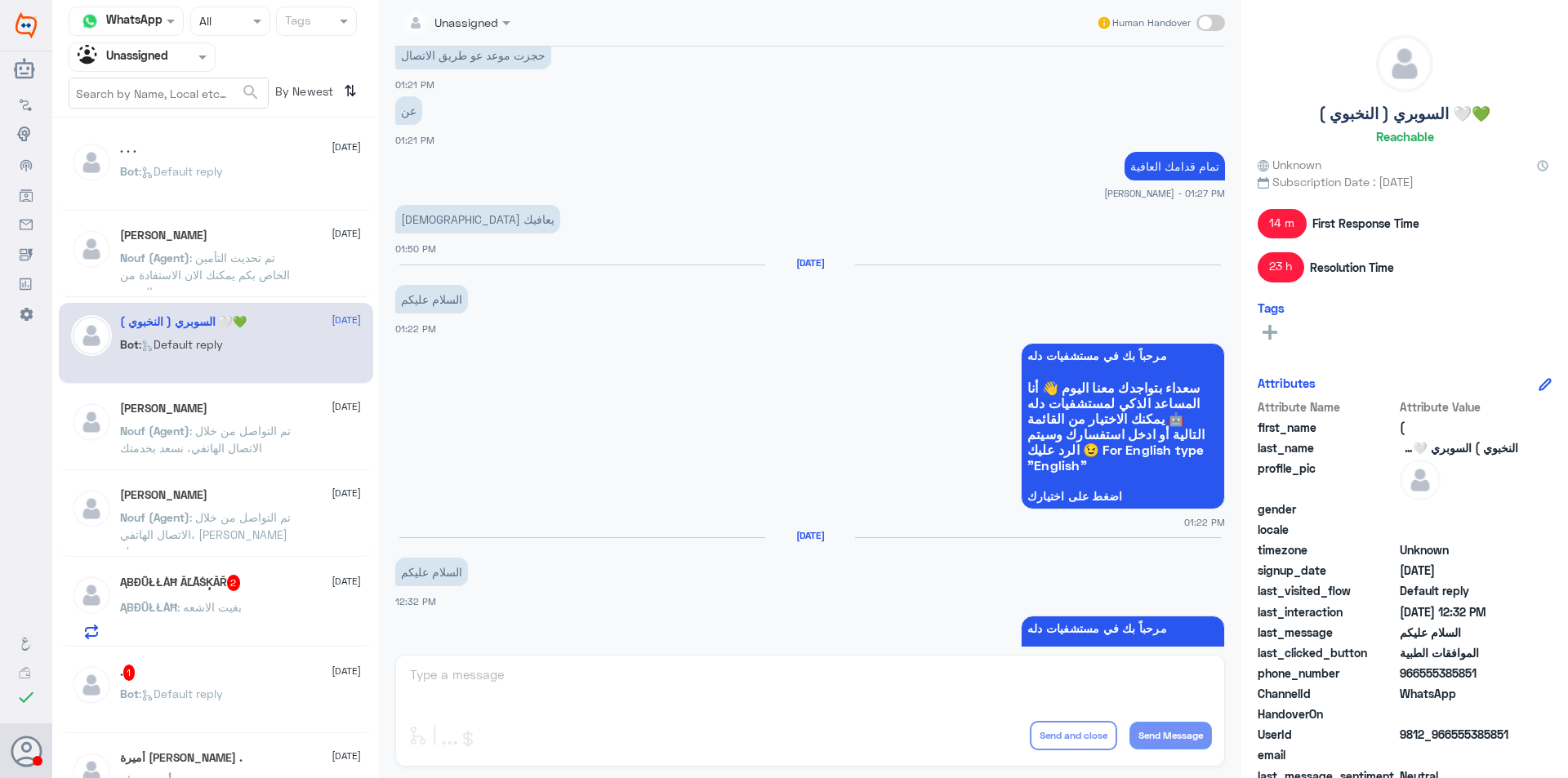
scroll to position [1117, 0]
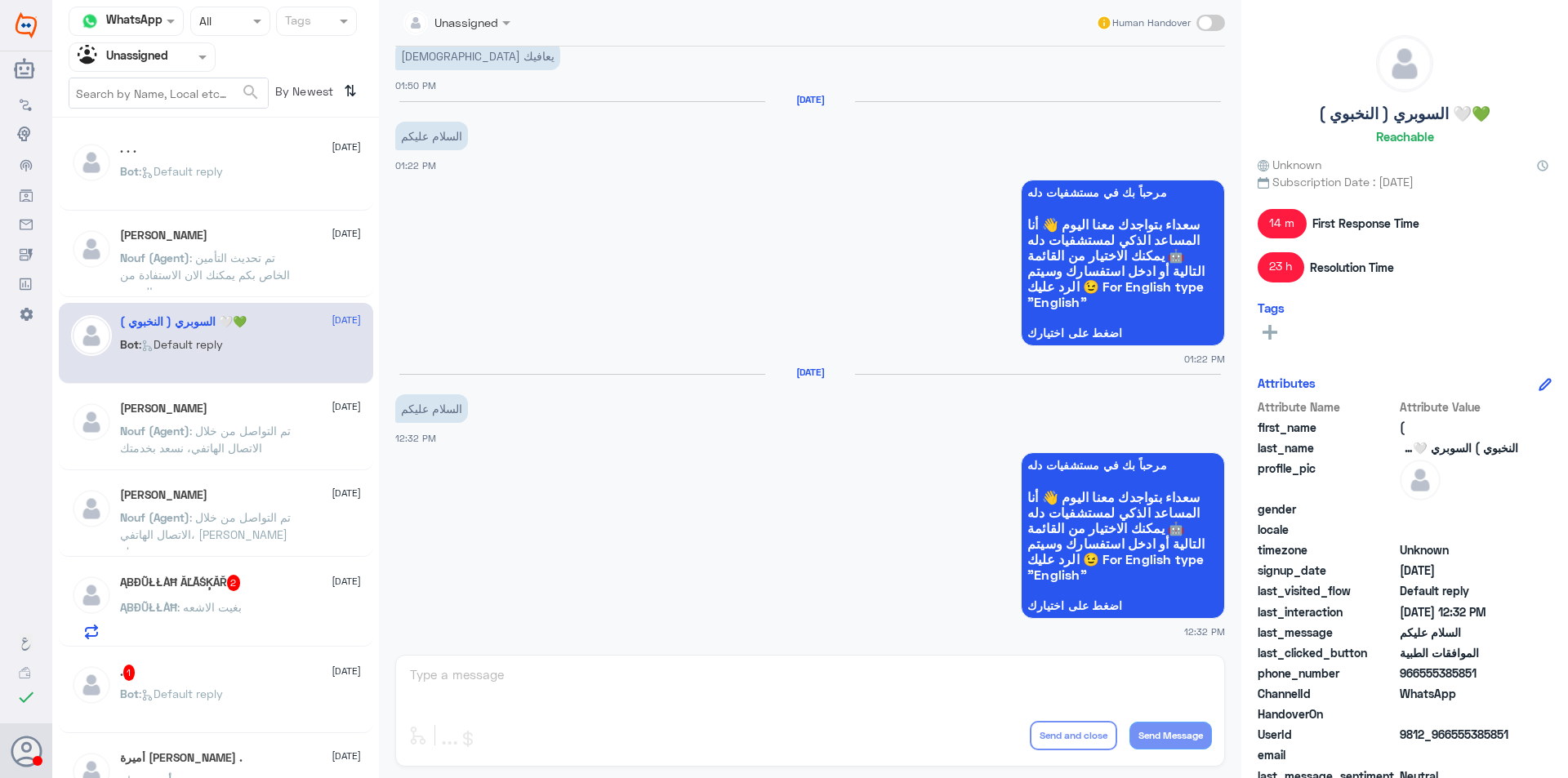
drag, startPoint x: 1479, startPoint y: 669, endPoint x: 1421, endPoint y: 666, distance: 58.1
click at [1421, 666] on span "966555385851" at bounding box center [1459, 673] width 118 height 17
copy span "555385851"
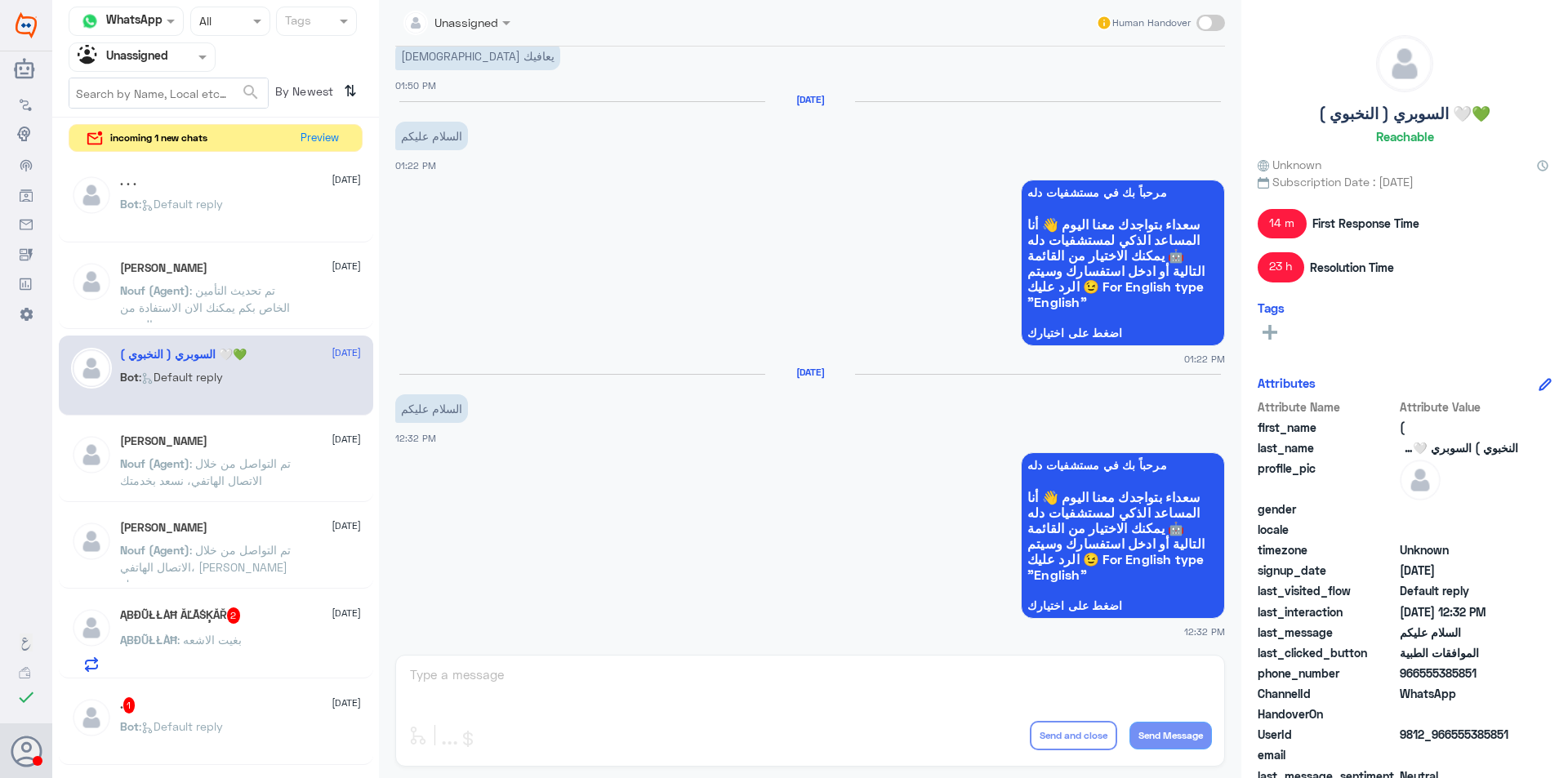
click at [162, 56] on input "text" at bounding box center [122, 56] width 90 height 19
click at [315, 124] on div "incoming 1 new chats Preview" at bounding box center [215, 138] width 294 height 29
click at [321, 133] on button "Preview" at bounding box center [320, 138] width 50 height 26
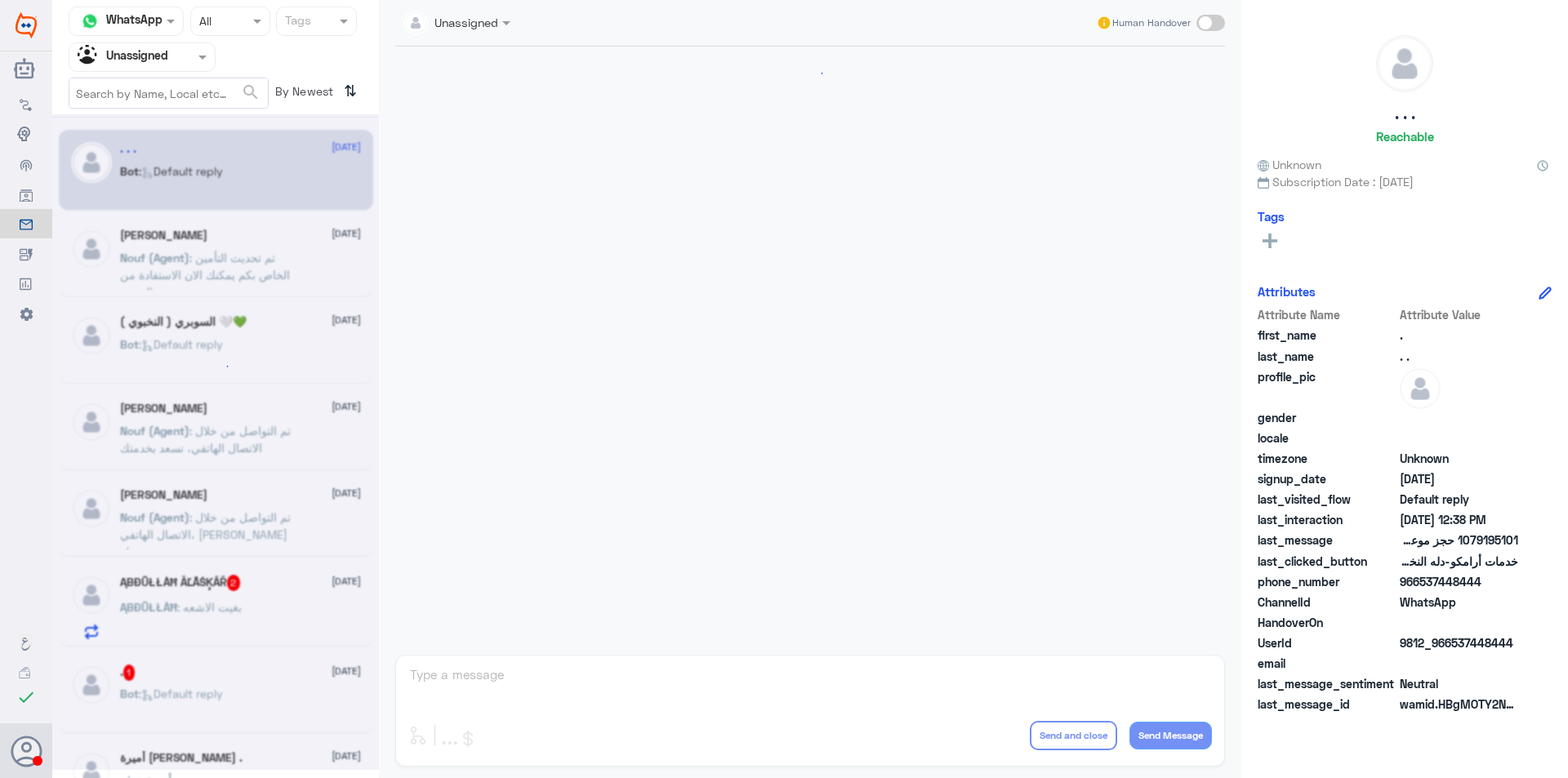
scroll to position [345, 0]
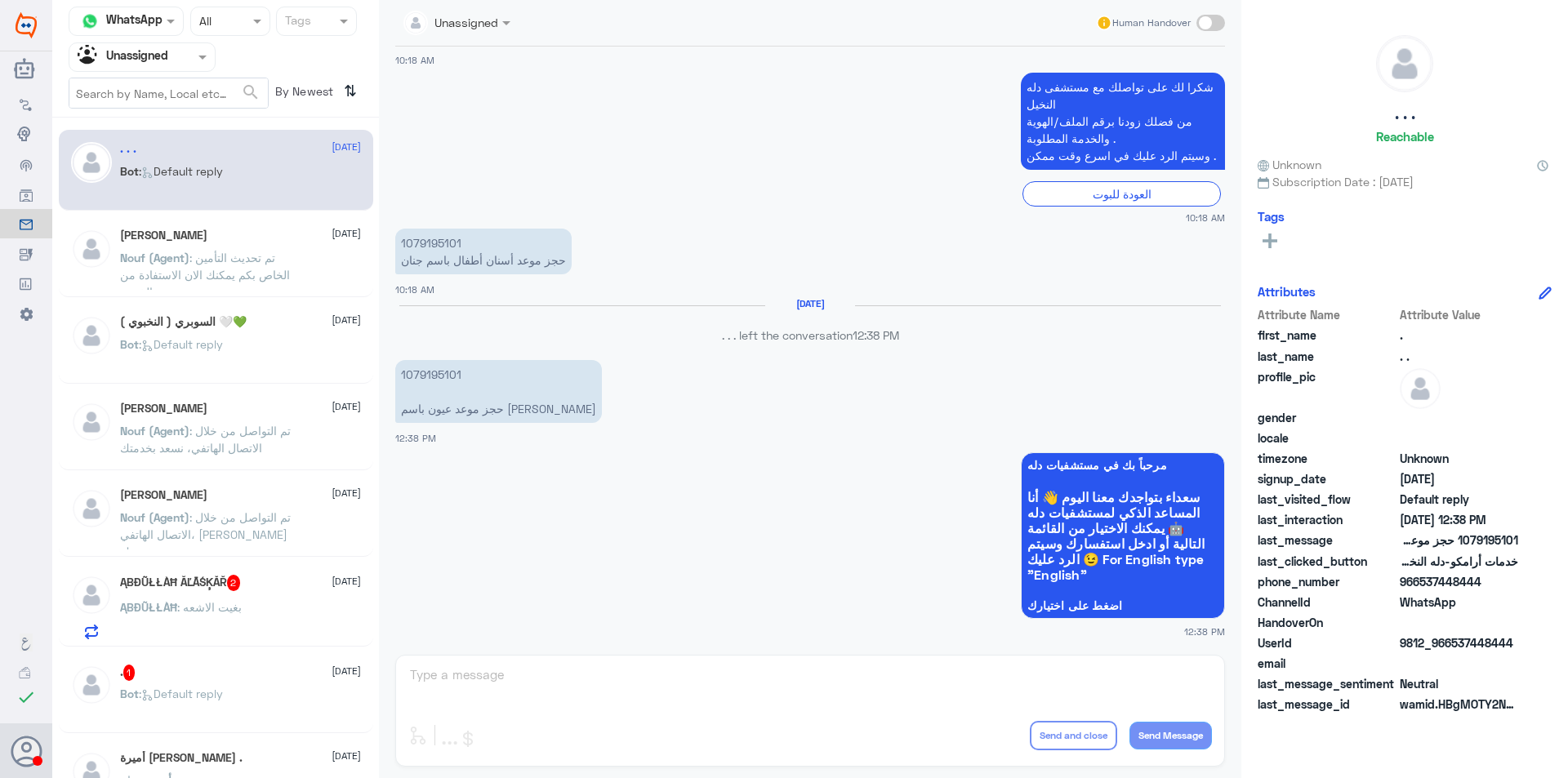
click at [162, 63] on input "text" at bounding box center [122, 56] width 90 height 19
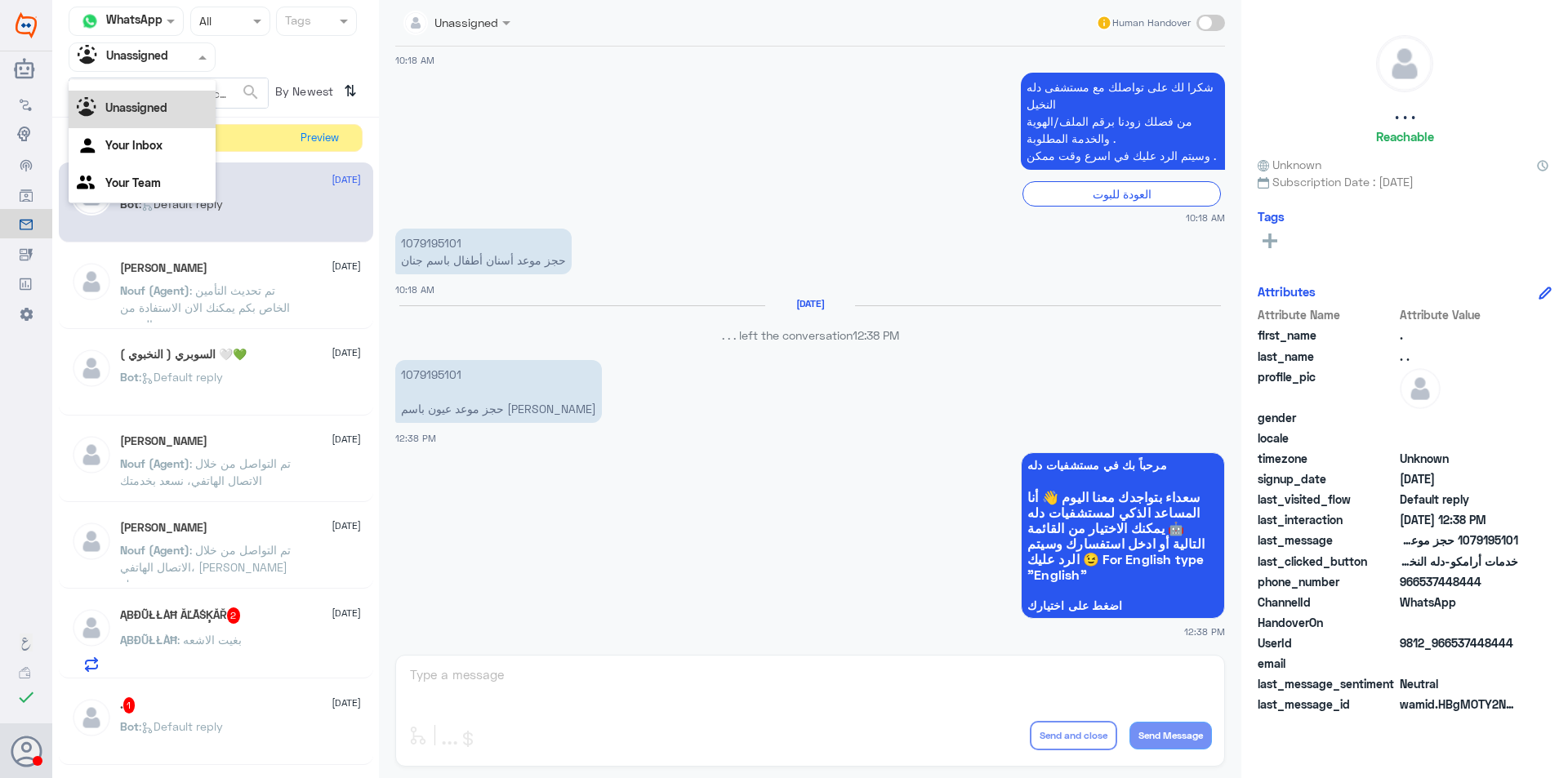
scroll to position [0, 0]
click at [147, 154] on div "Your Inbox" at bounding box center [142, 166] width 147 height 37
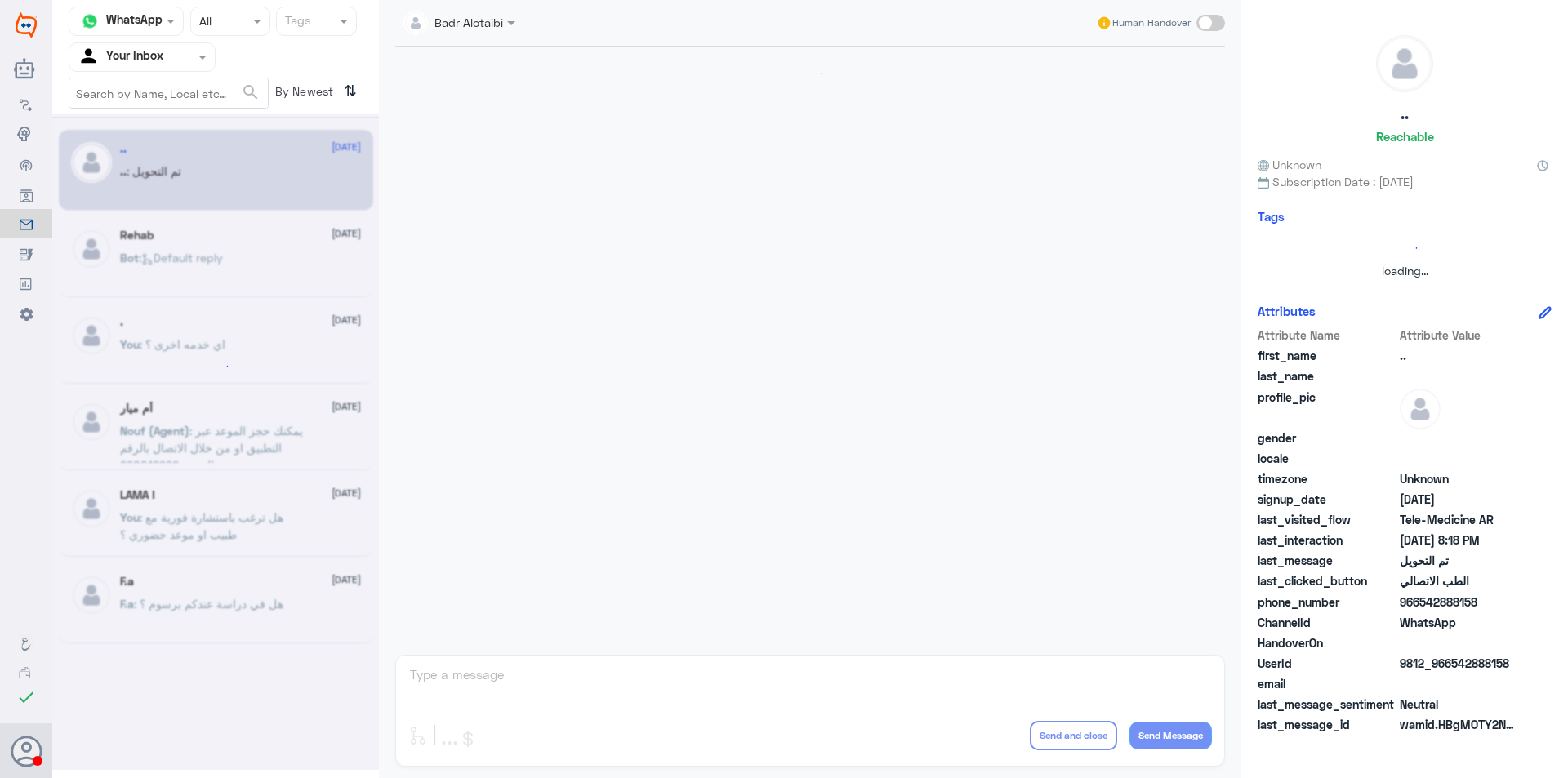
scroll to position [529, 0]
